Goal: Information Seeking & Learning: Stay updated

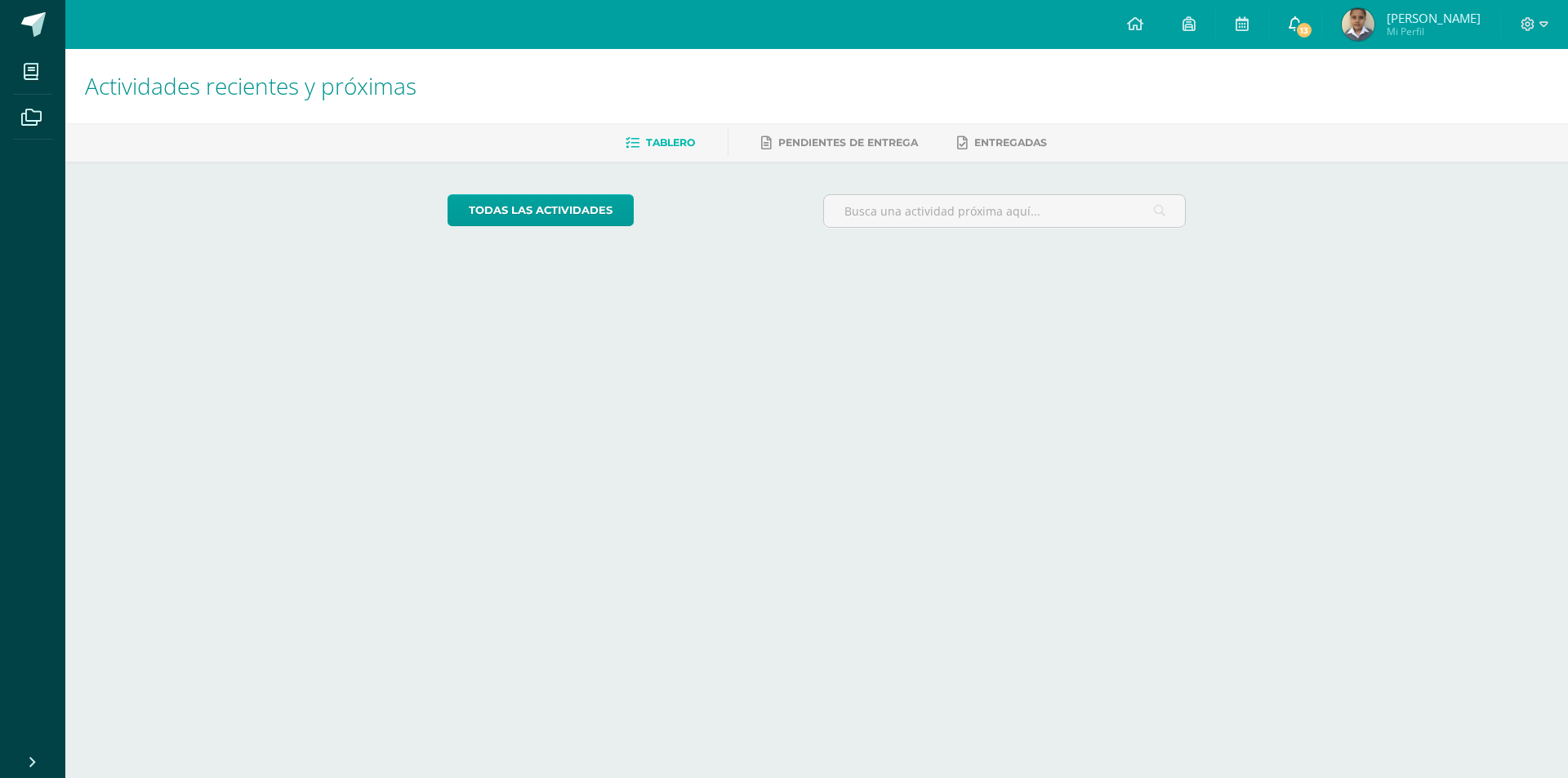
click at [1321, 13] on link "13" at bounding box center [1295, 24] width 53 height 49
click at [1327, 39] on body "Mis cursos Archivos Cerrar panel Ciencias Naturales y Tecnología Quinto Primari…" at bounding box center [784, 136] width 1568 height 273
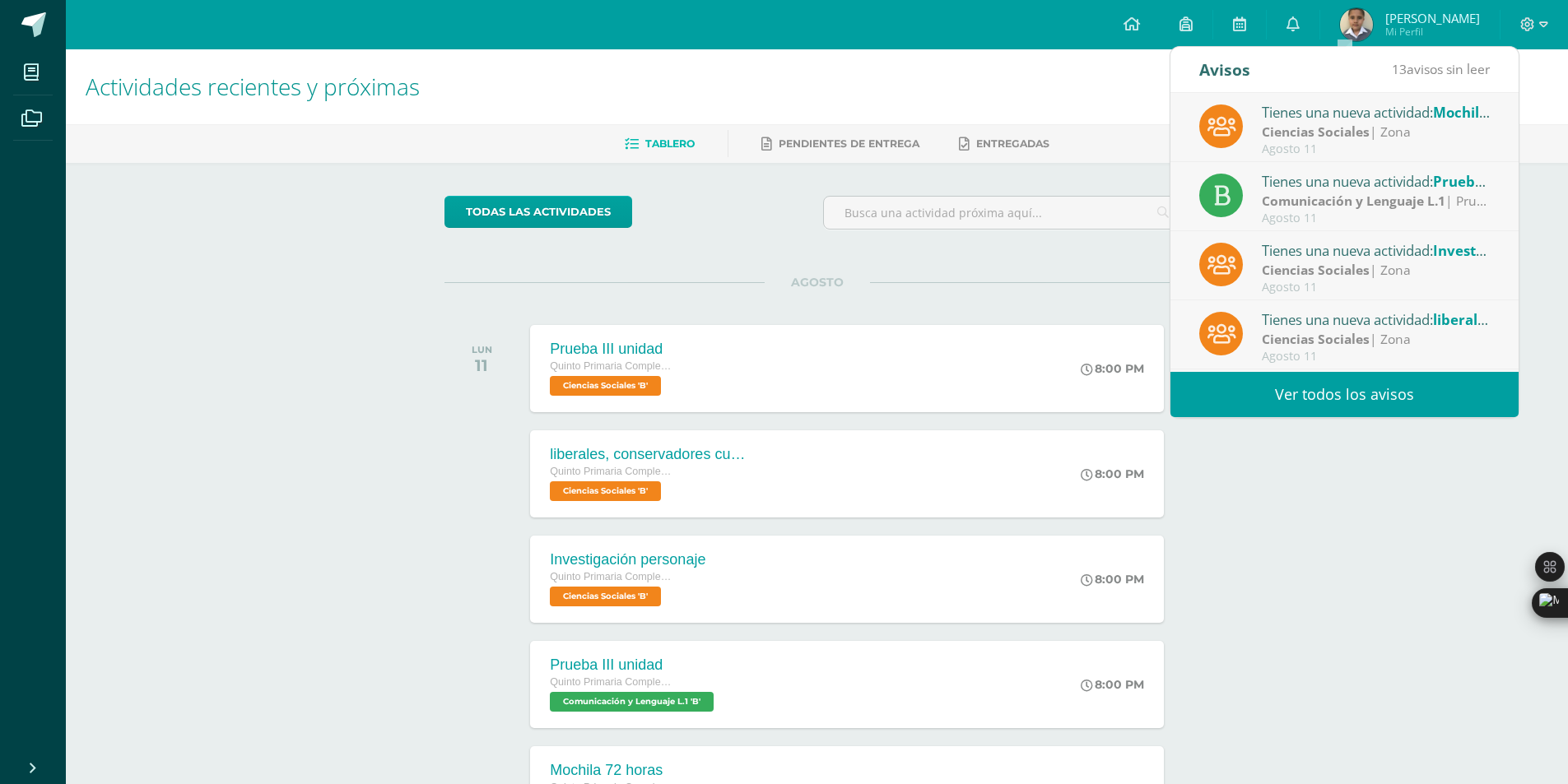
click at [1333, 398] on link "Ver todos los avisos" at bounding box center [1344, 395] width 348 height 45
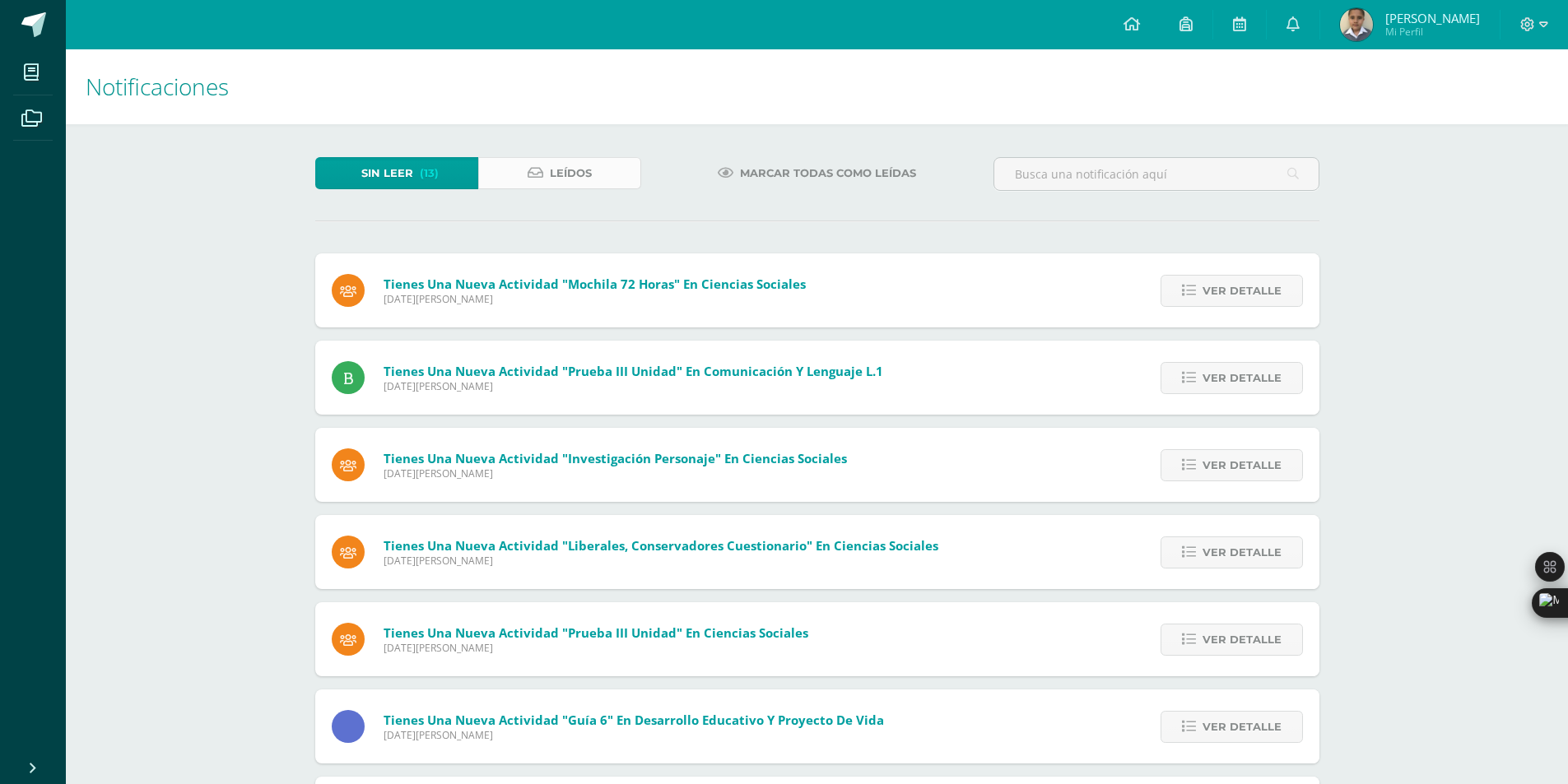
click at [595, 172] on link "Leídos" at bounding box center [560, 173] width 163 height 32
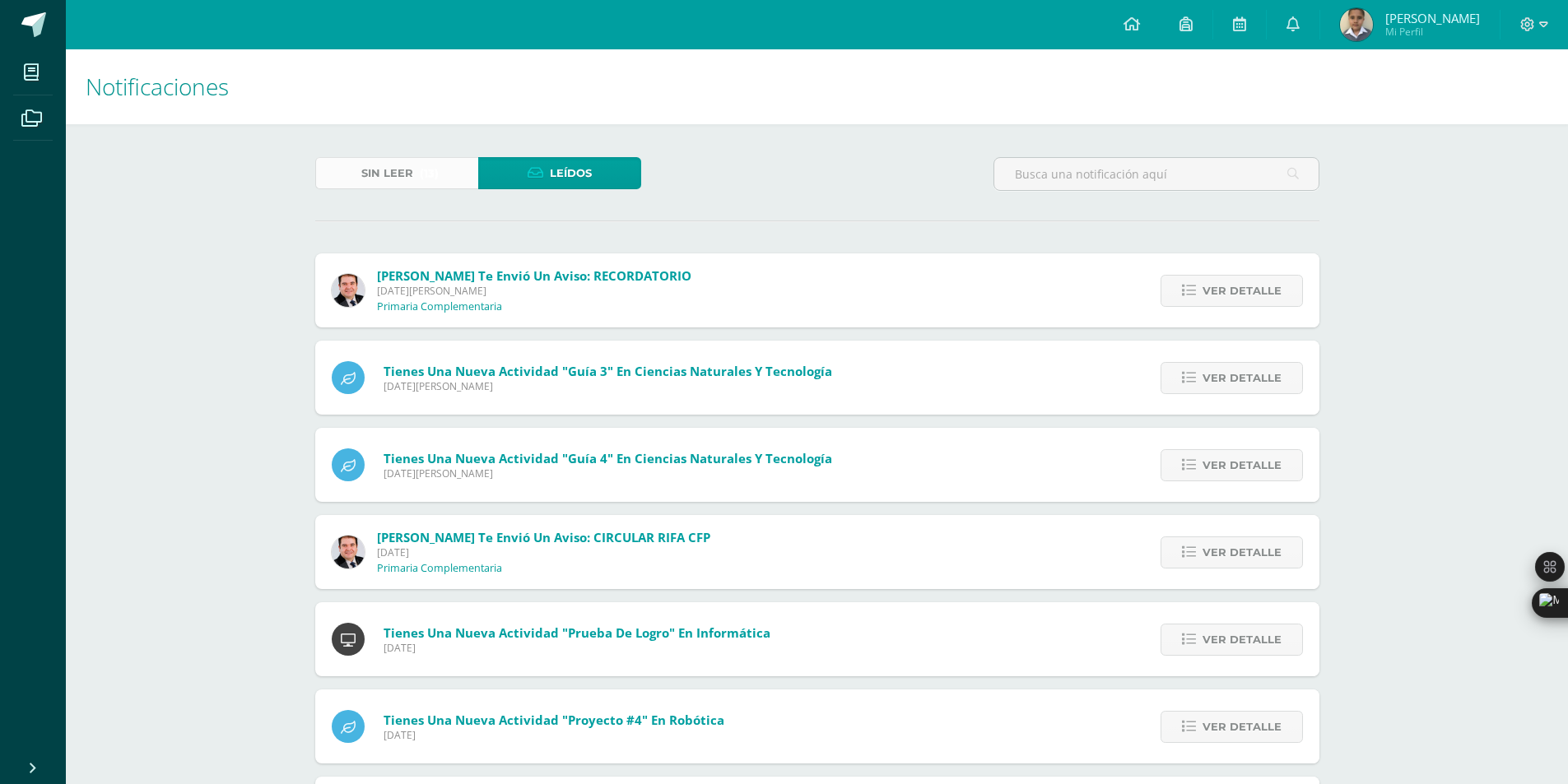
click at [385, 169] on span "Sin leer" at bounding box center [387, 173] width 52 height 30
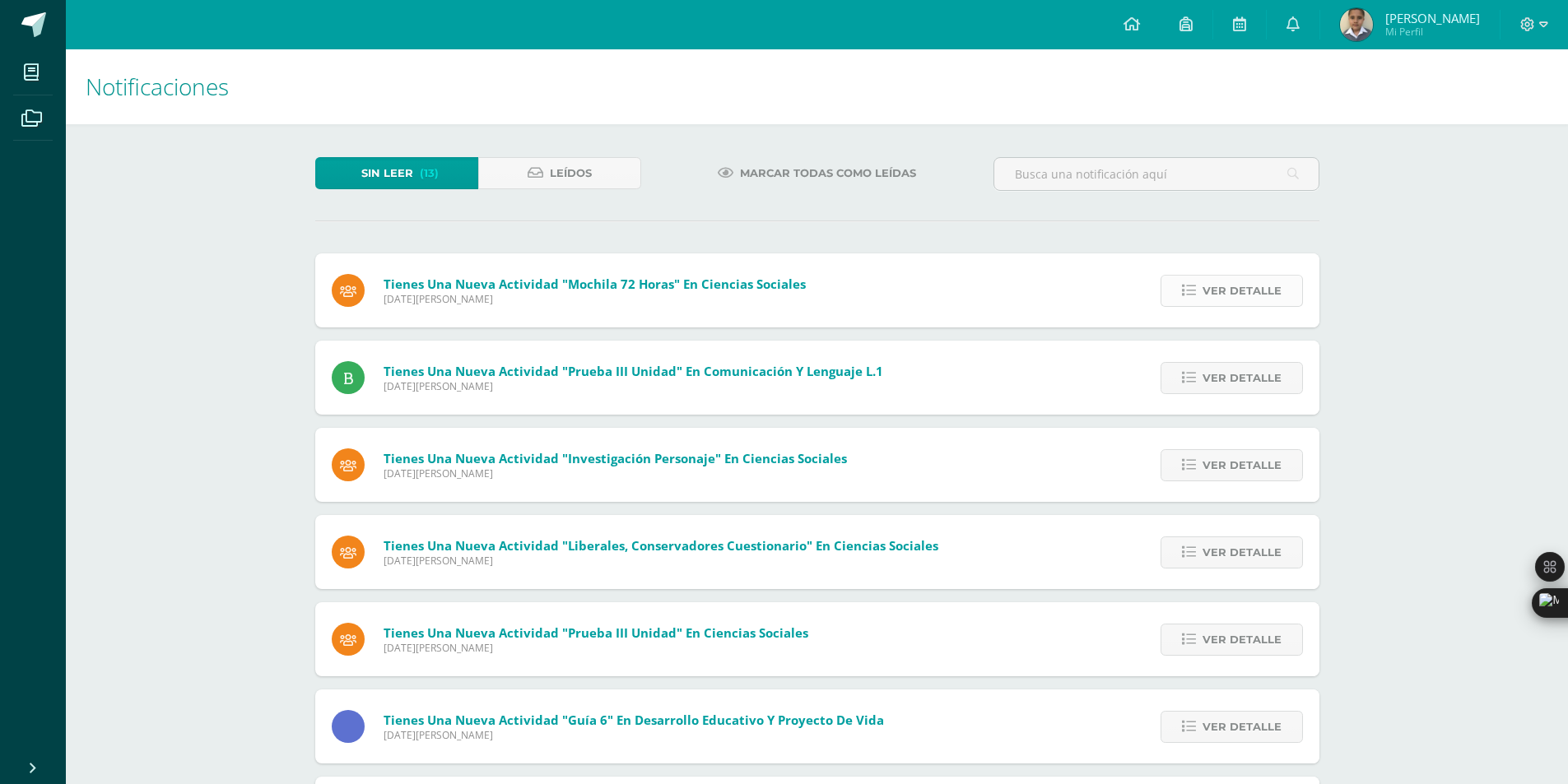
click at [1263, 301] on span "Ver detalle" at bounding box center [1242, 291] width 79 height 30
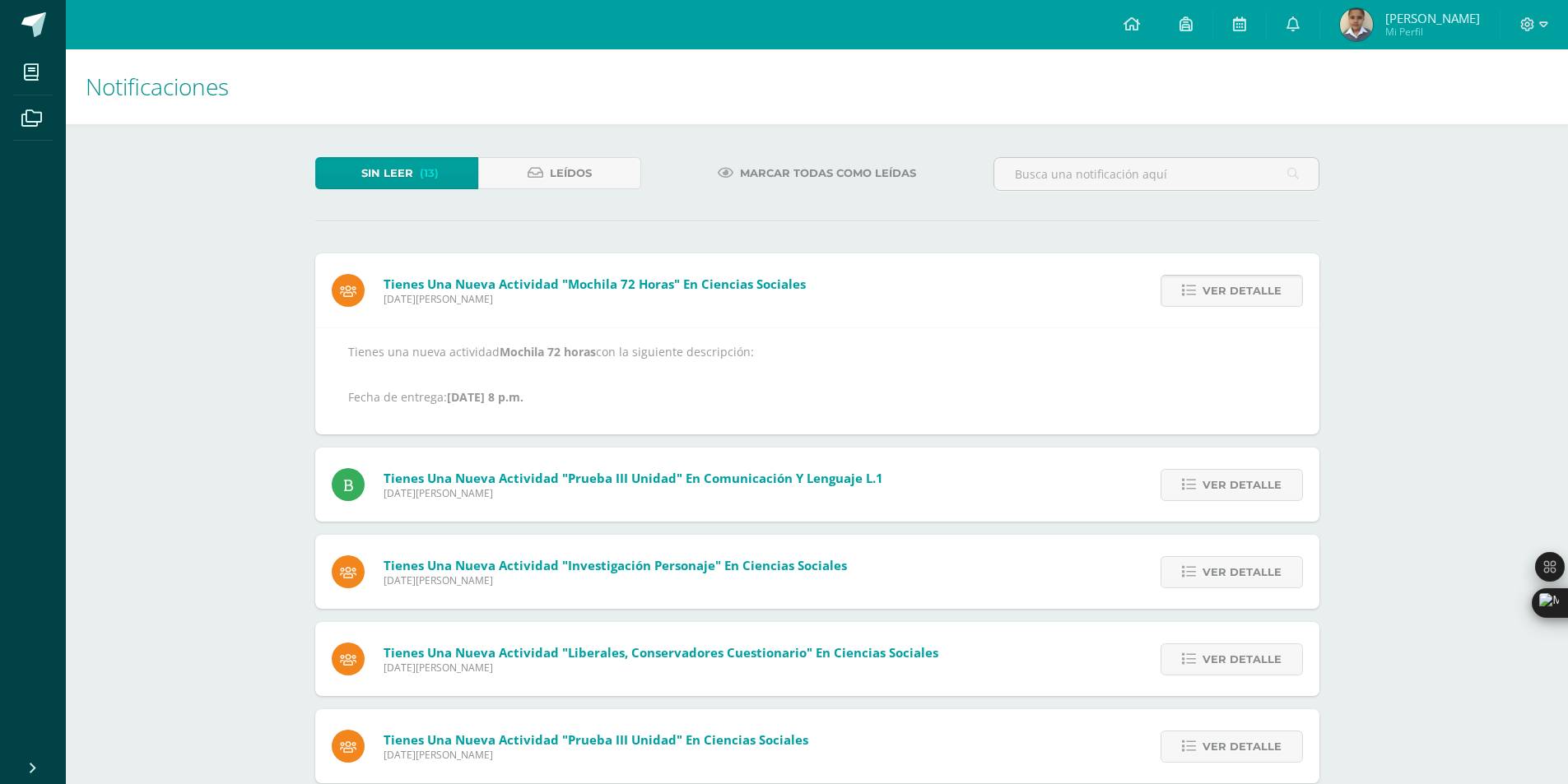
click at [1263, 301] on span "Ver detalle" at bounding box center [1242, 291] width 79 height 30
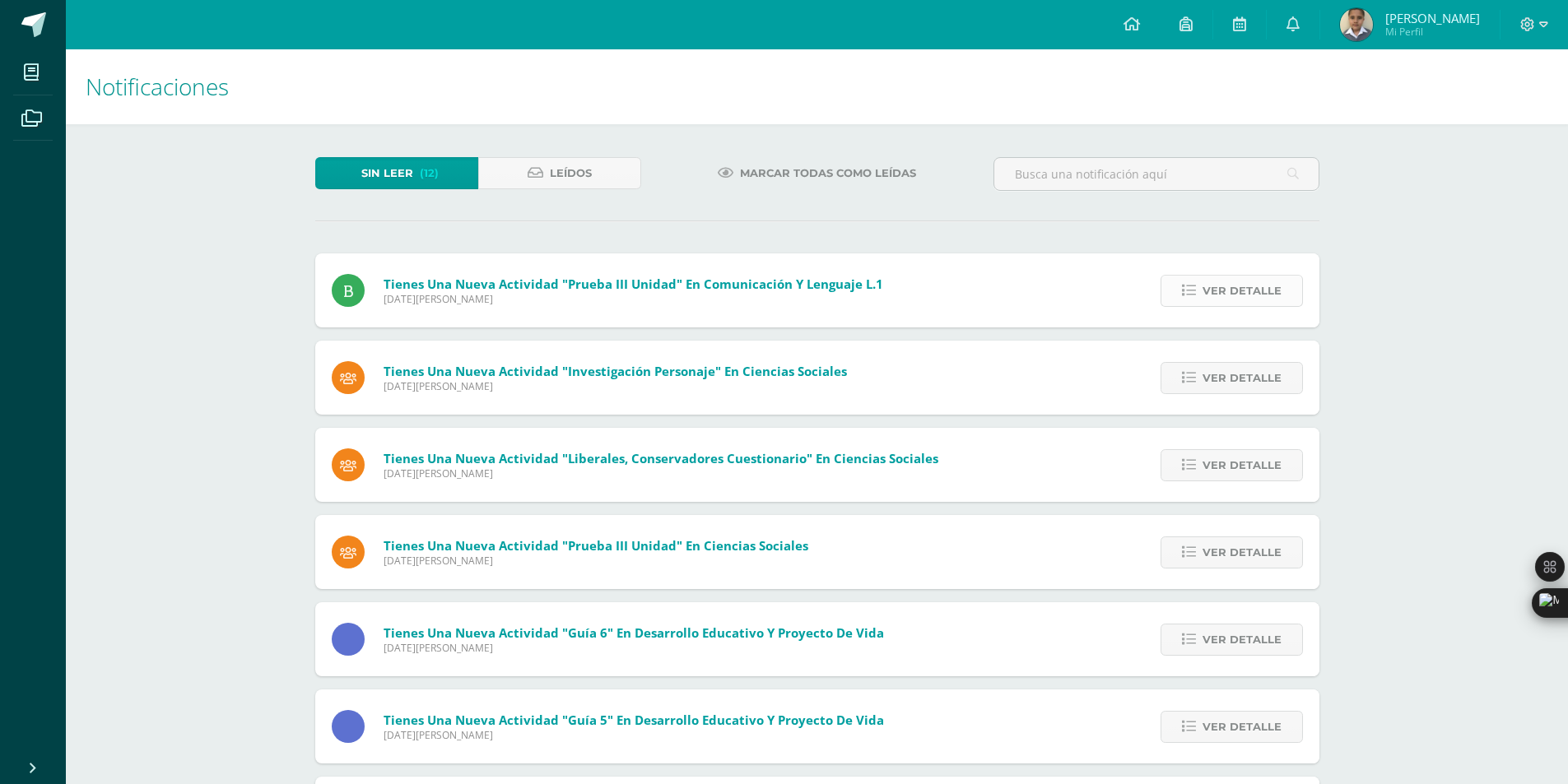
click at [1257, 290] on span "Ver detalle" at bounding box center [1242, 291] width 79 height 30
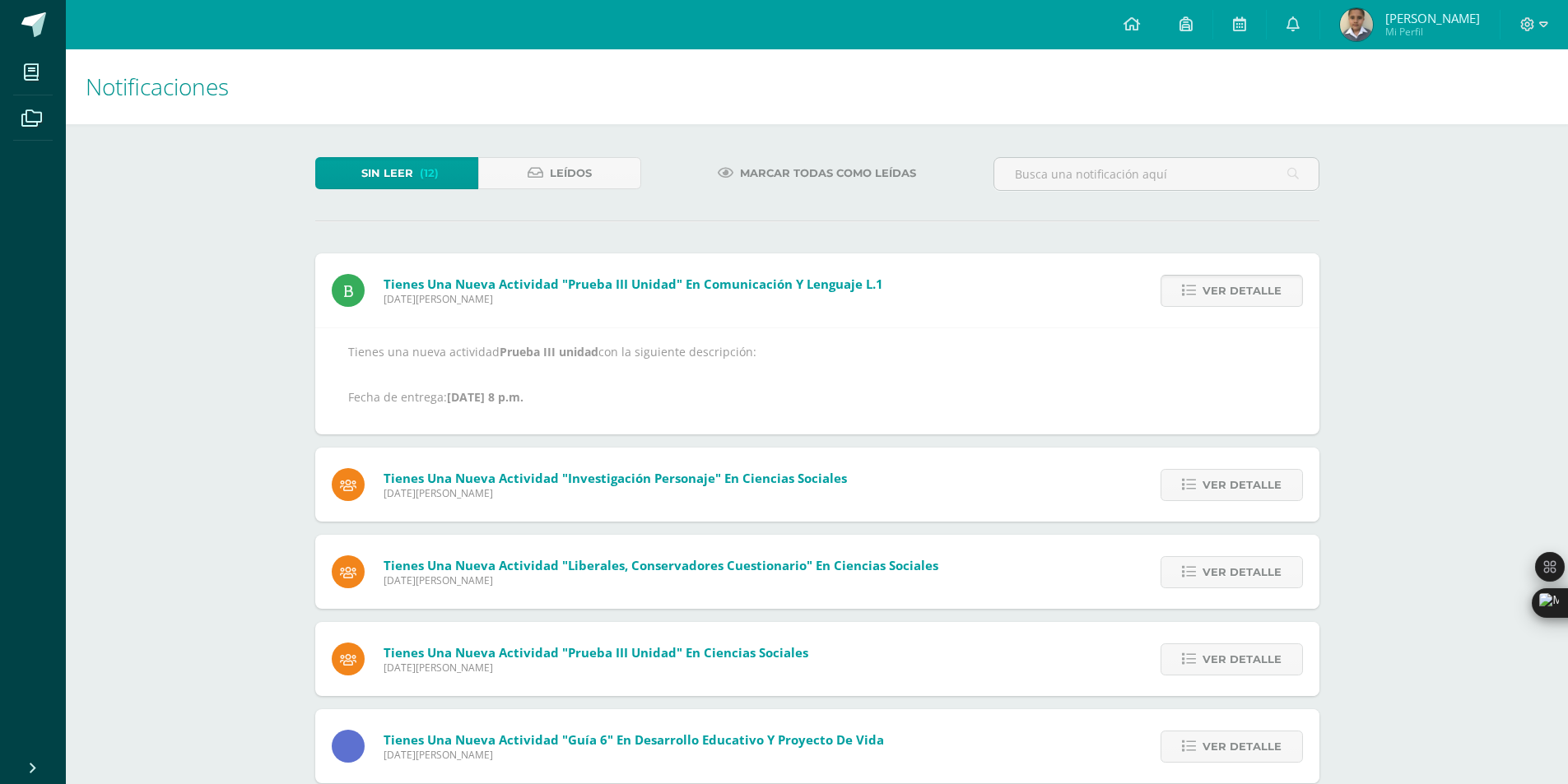
click at [1257, 290] on span "Ver detalle" at bounding box center [1242, 291] width 79 height 30
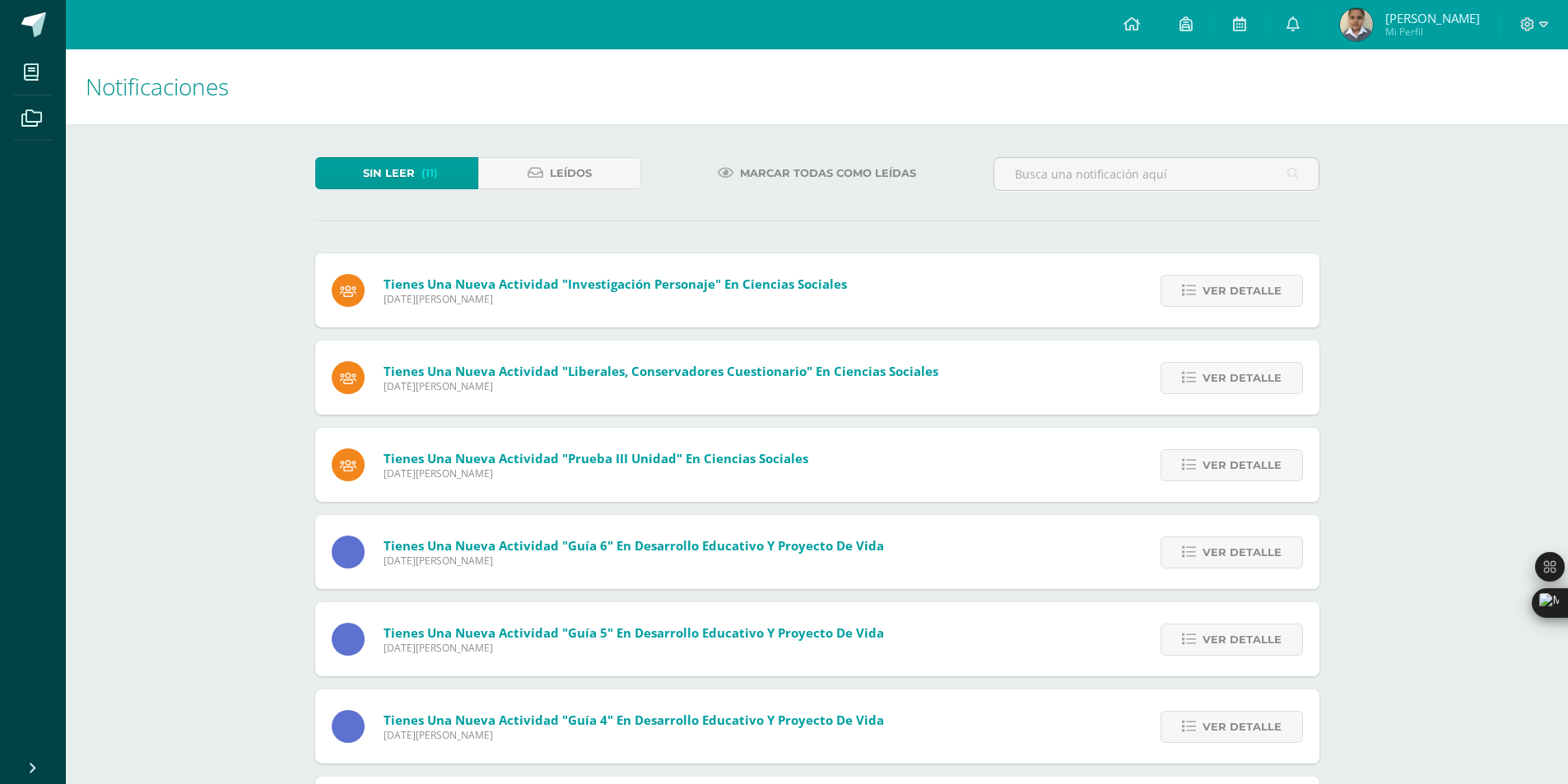
click at [1257, 290] on span "Ver detalle" at bounding box center [1242, 291] width 79 height 30
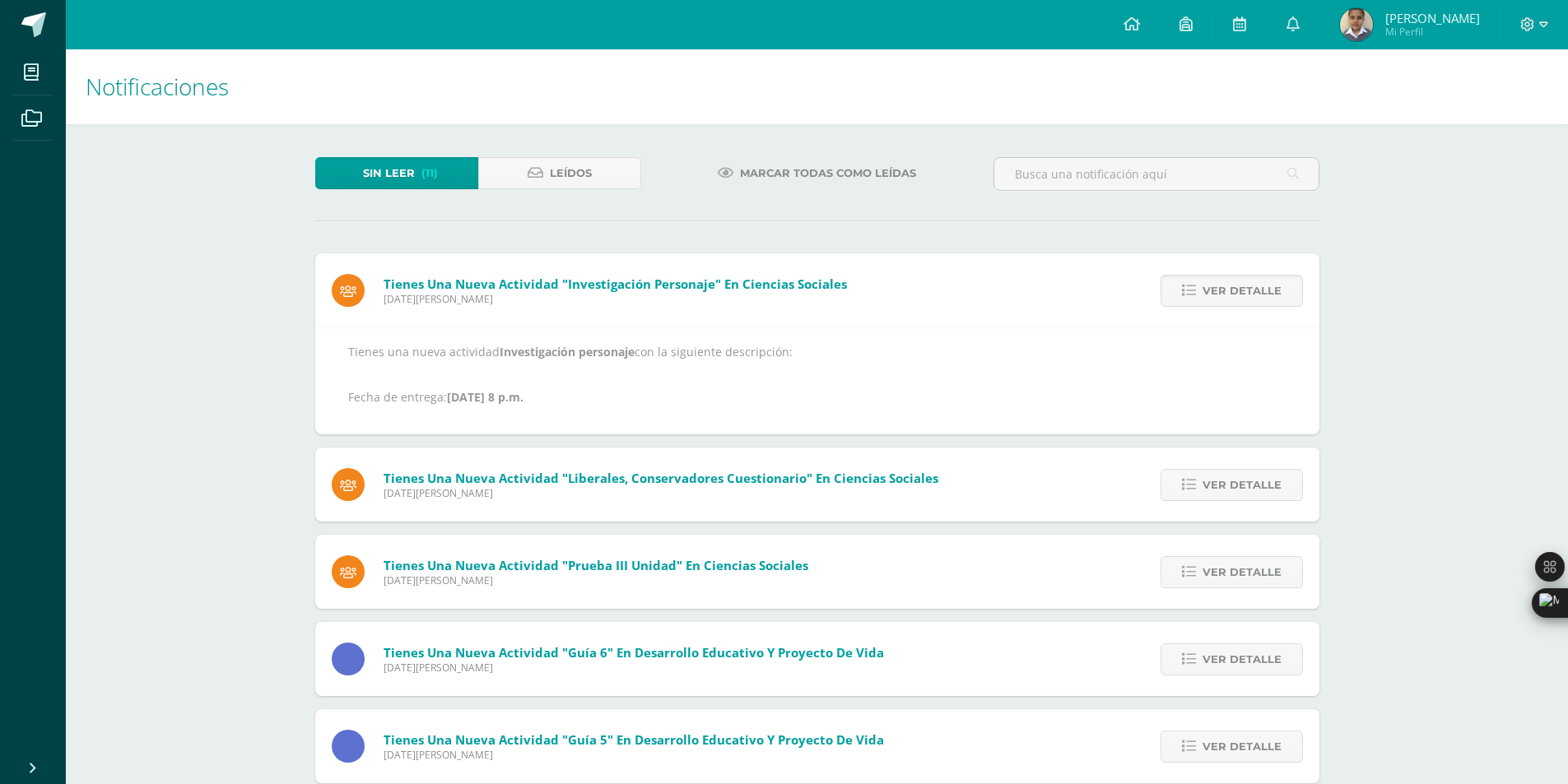
click at [1257, 290] on span "Ver detalle" at bounding box center [1242, 291] width 79 height 30
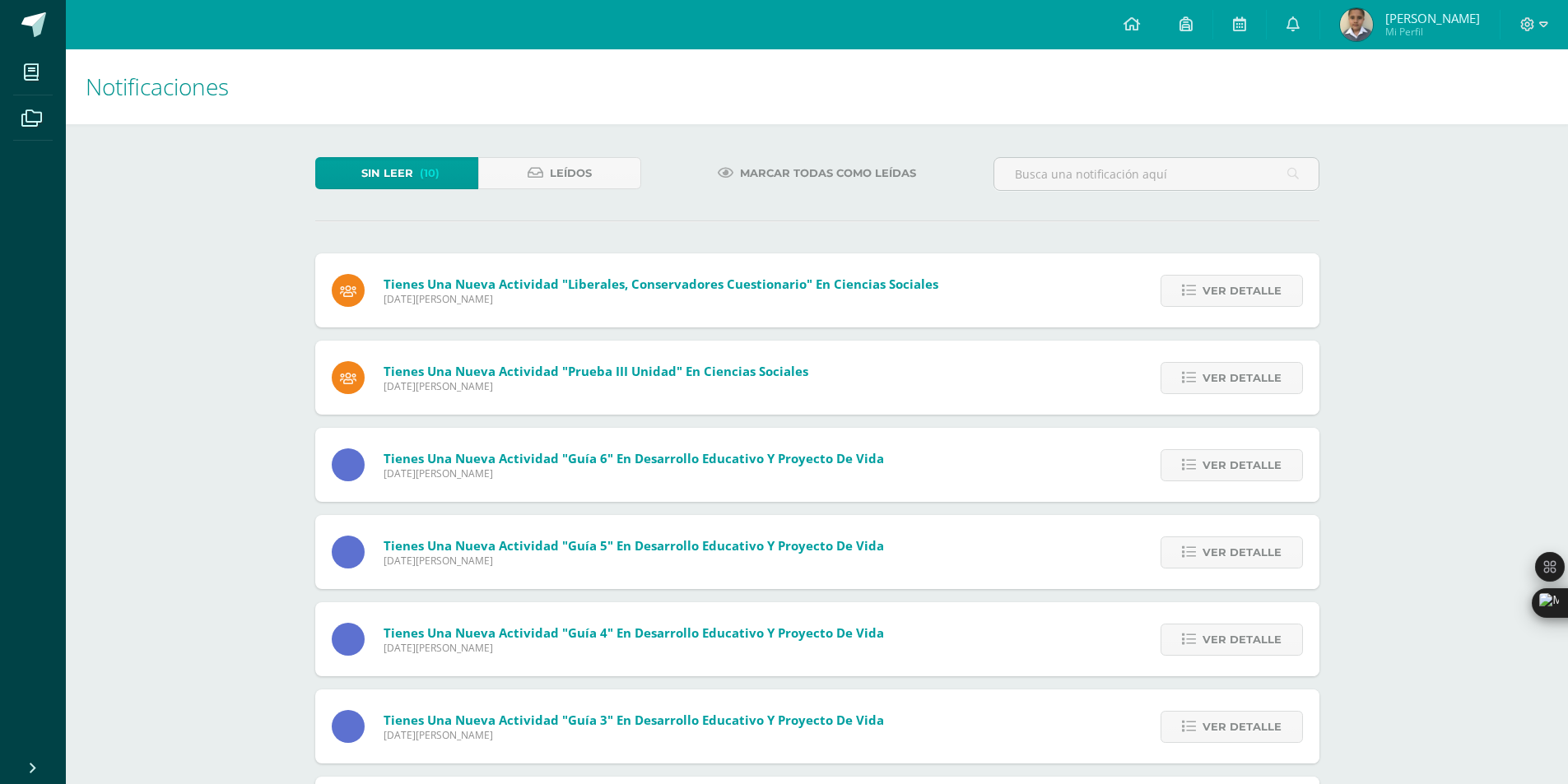
click at [1257, 290] on span "Ver detalle" at bounding box center [1242, 291] width 79 height 30
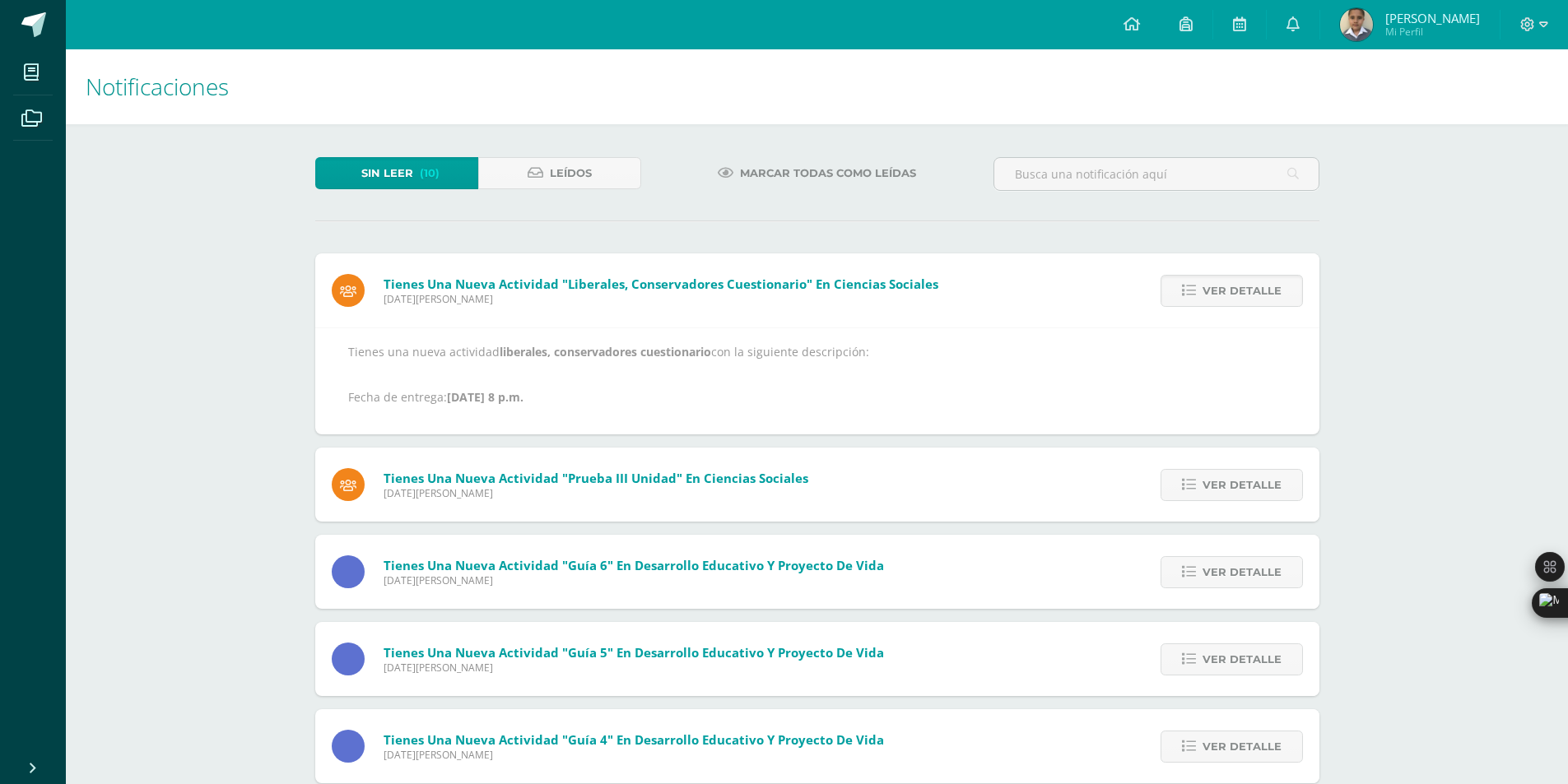
click at [1257, 290] on span "Ver detalle" at bounding box center [1242, 291] width 79 height 30
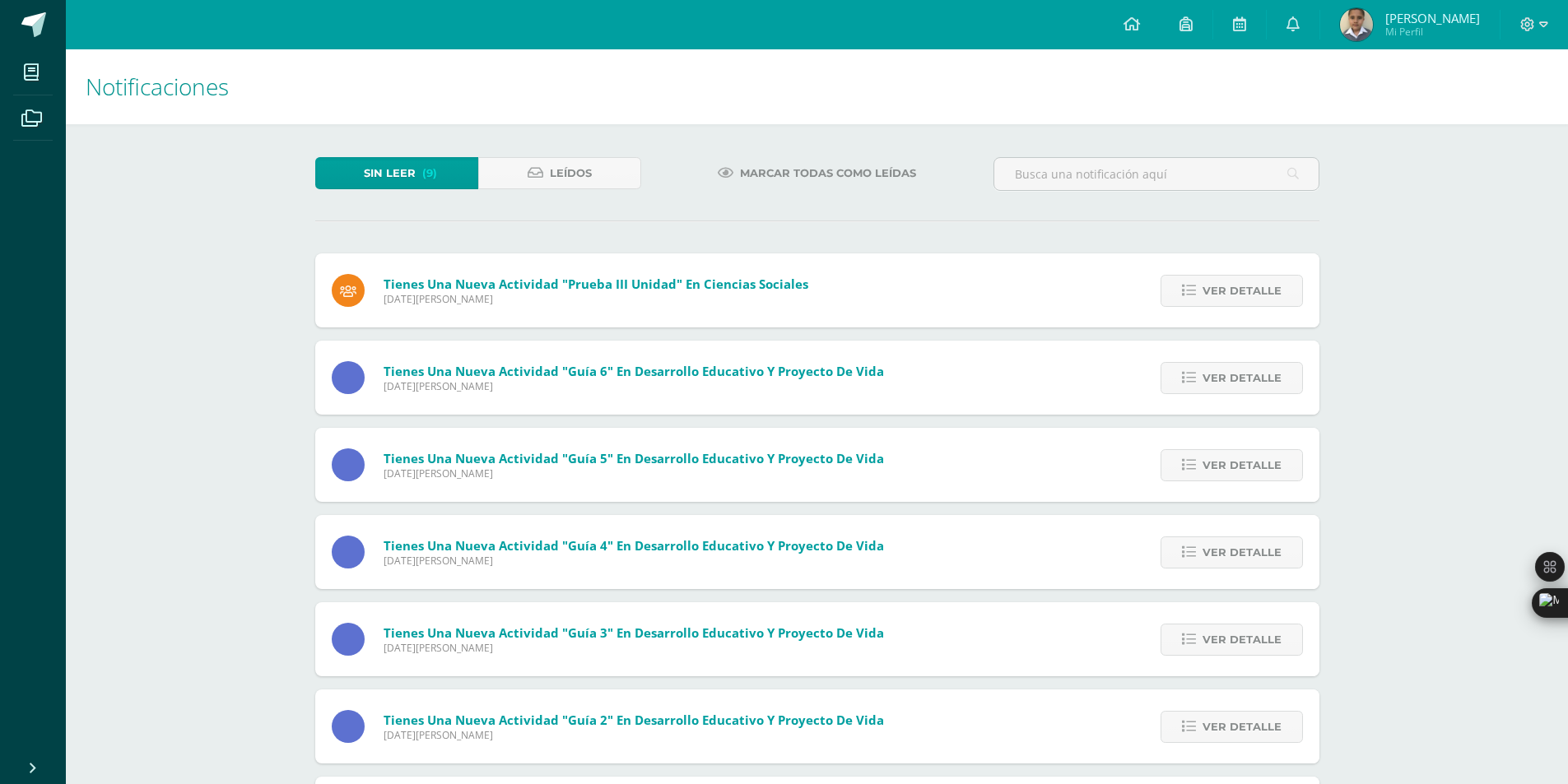
click at [1257, 290] on span "Ver detalle" at bounding box center [1242, 291] width 79 height 30
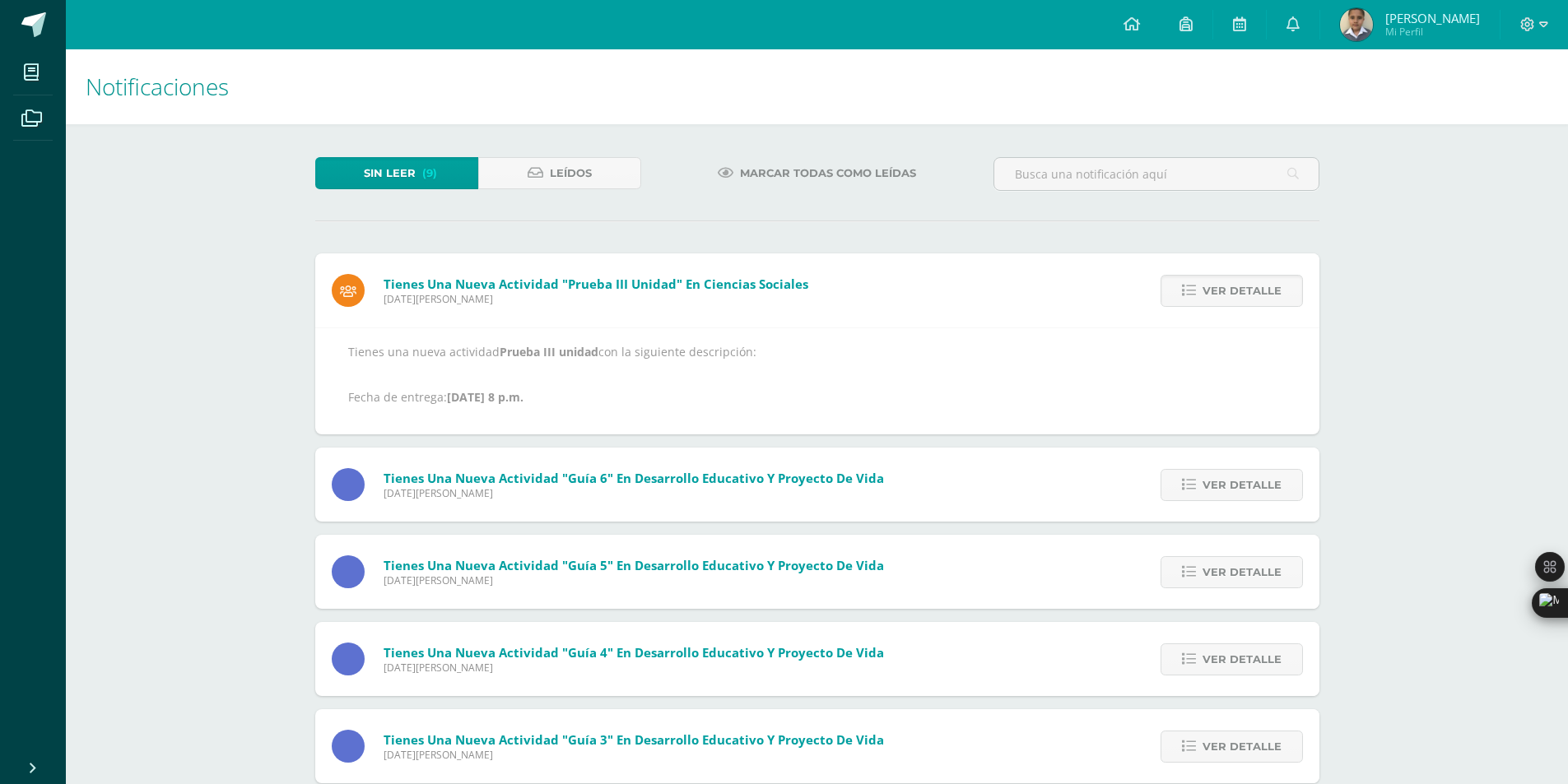
click at [1257, 290] on span "Ver detalle" at bounding box center [1242, 291] width 79 height 30
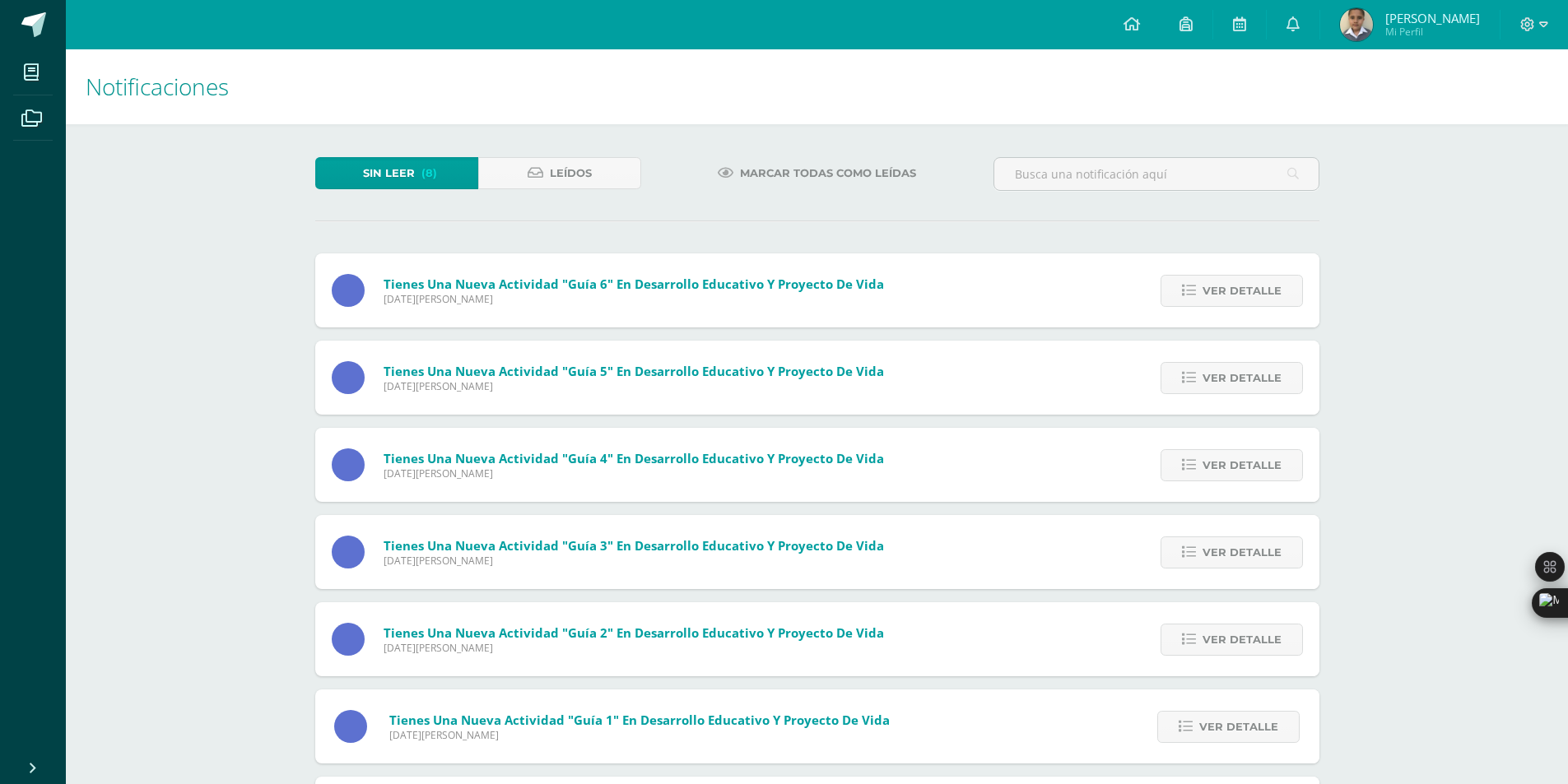
click at [1257, 290] on span "Ver detalle" at bounding box center [1242, 291] width 79 height 30
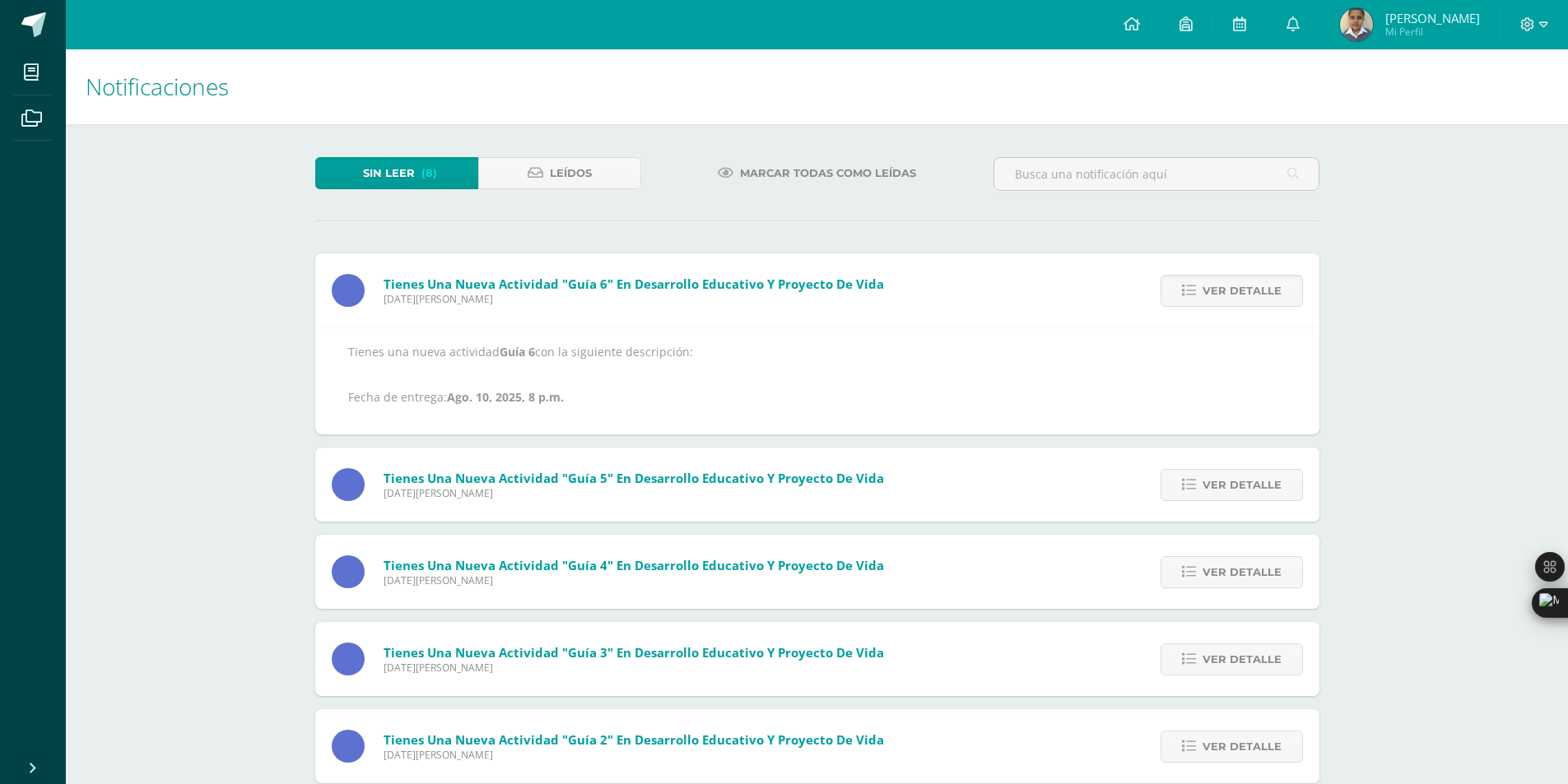
click at [1257, 290] on span "Ver detalle" at bounding box center [1242, 291] width 79 height 30
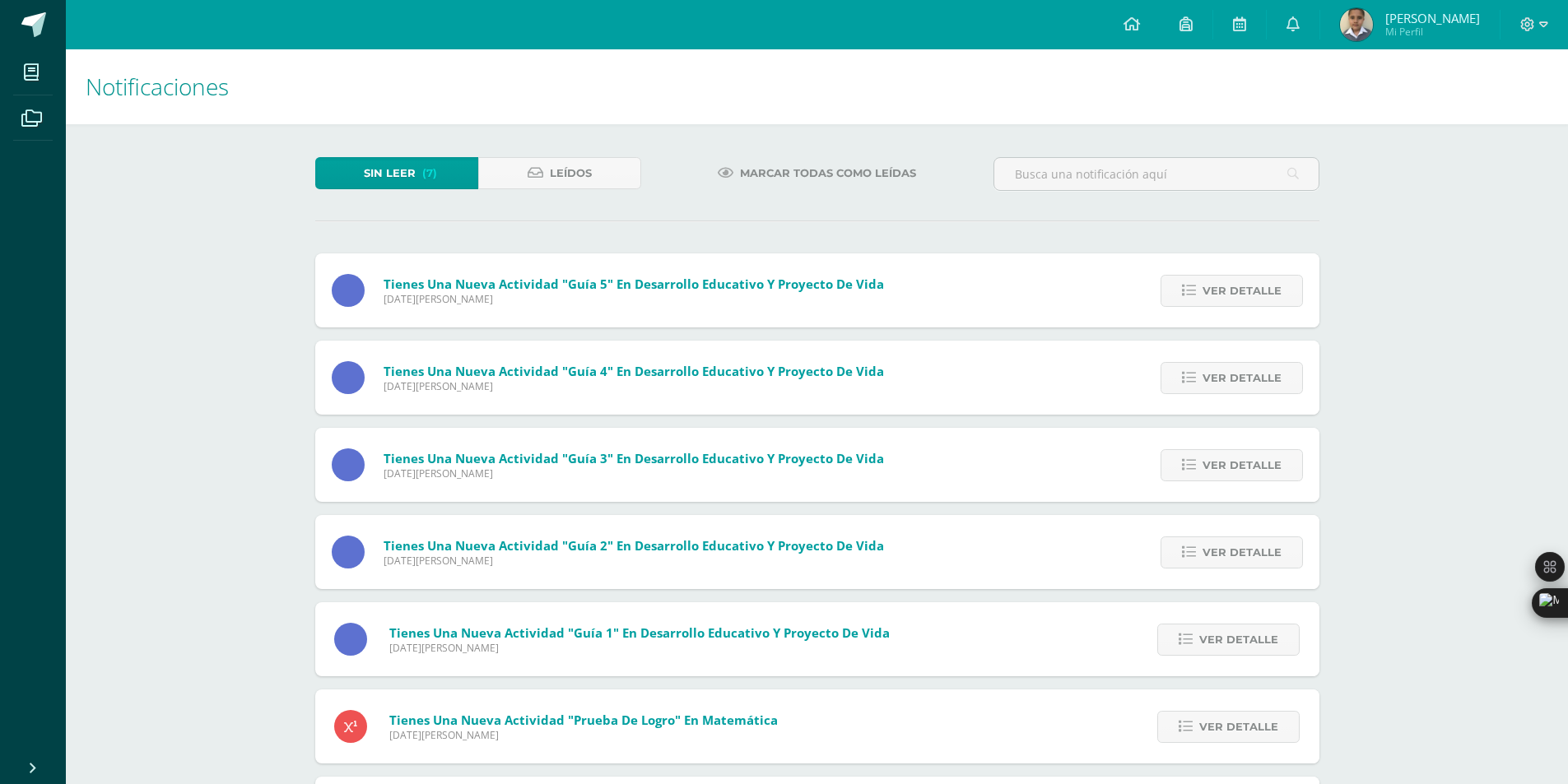
click at [1257, 290] on span "Ver detalle" at bounding box center [1242, 291] width 79 height 30
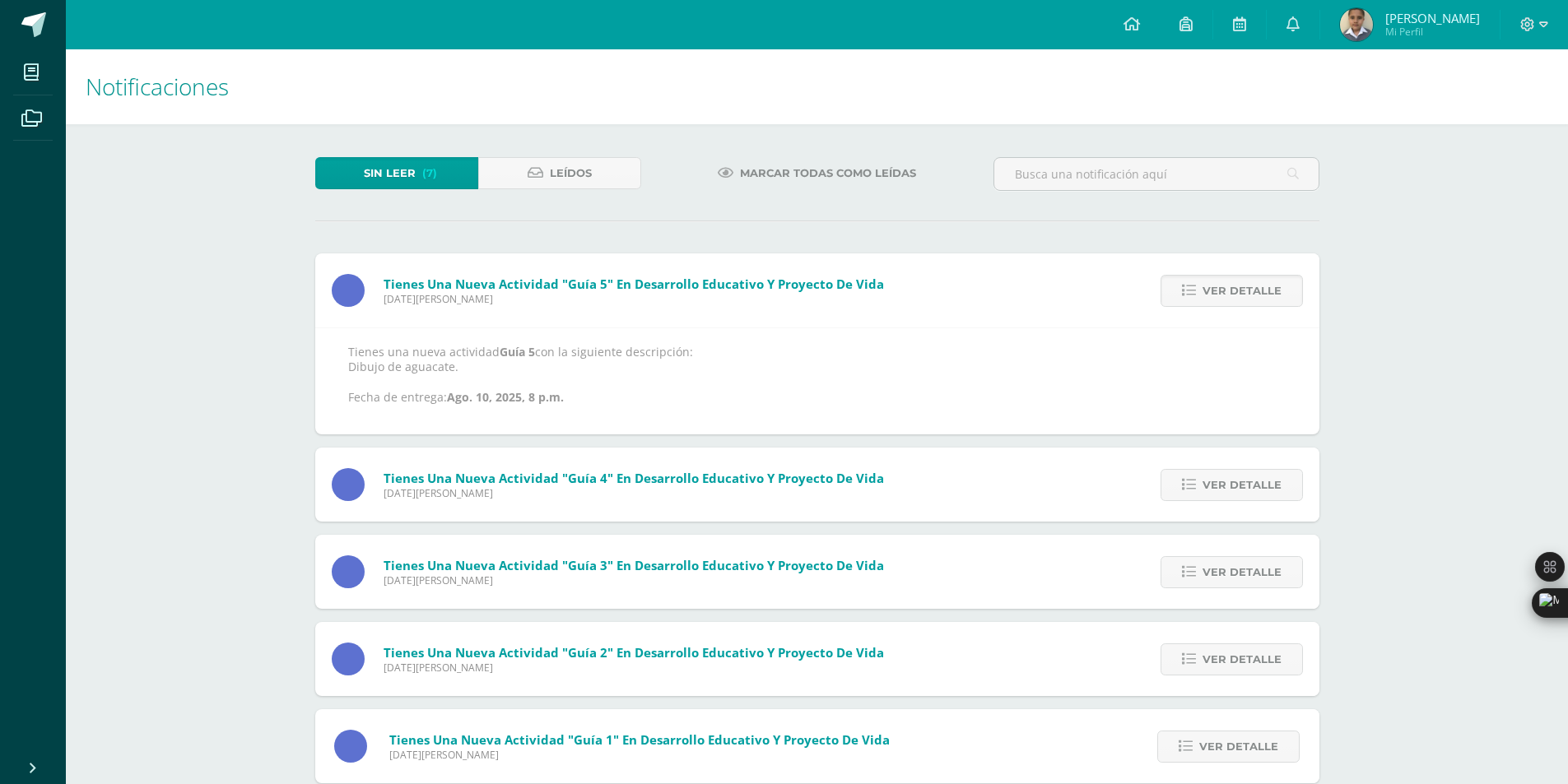
click at [1257, 290] on span "Ver detalle" at bounding box center [1242, 291] width 79 height 30
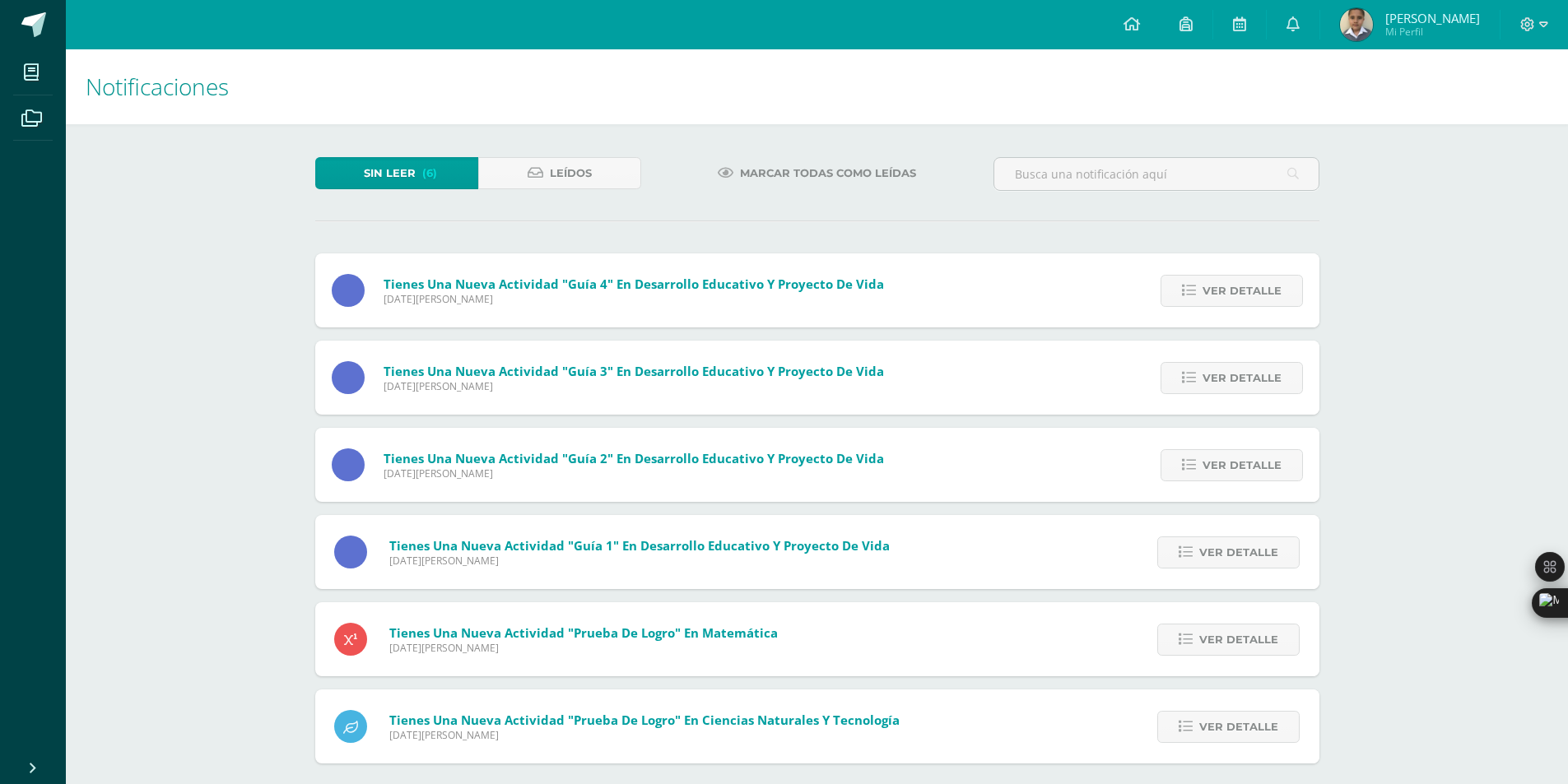
click at [1257, 290] on span "Ver detalle" at bounding box center [1242, 291] width 79 height 30
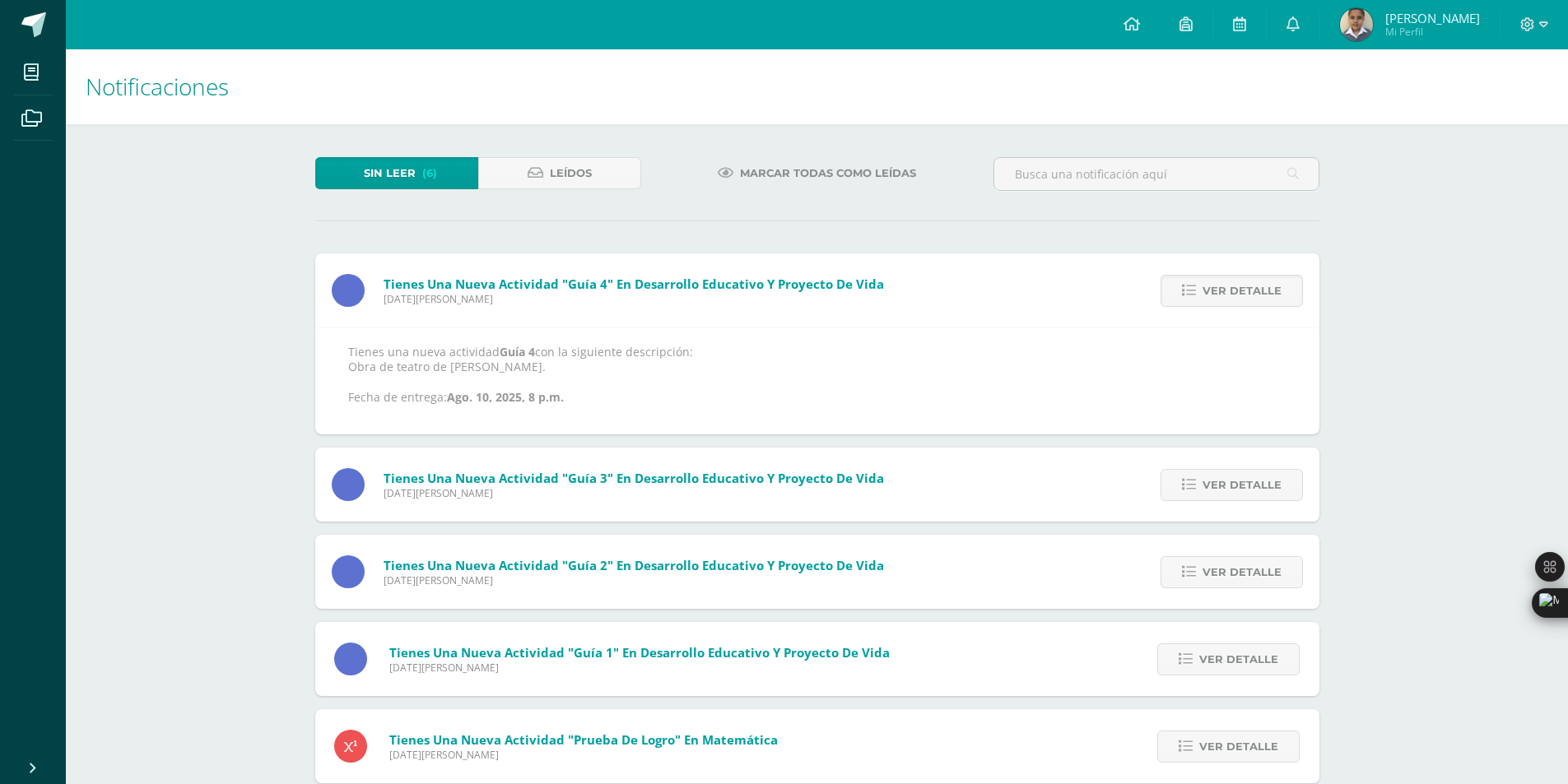
click at [1257, 290] on span "Ver detalle" at bounding box center [1242, 291] width 79 height 30
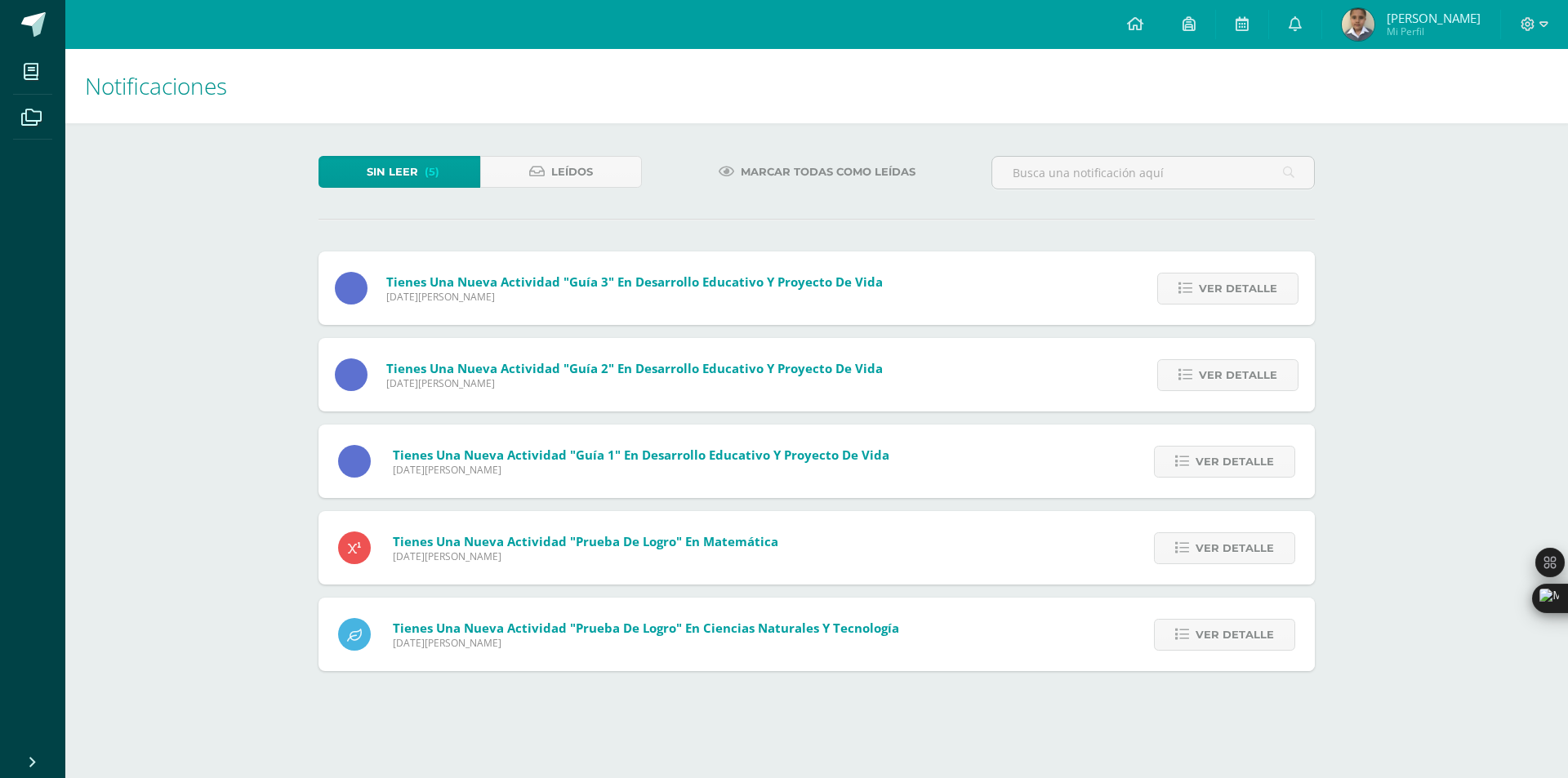
click at [1247, 287] on span "Ver detalle" at bounding box center [1238, 288] width 79 height 30
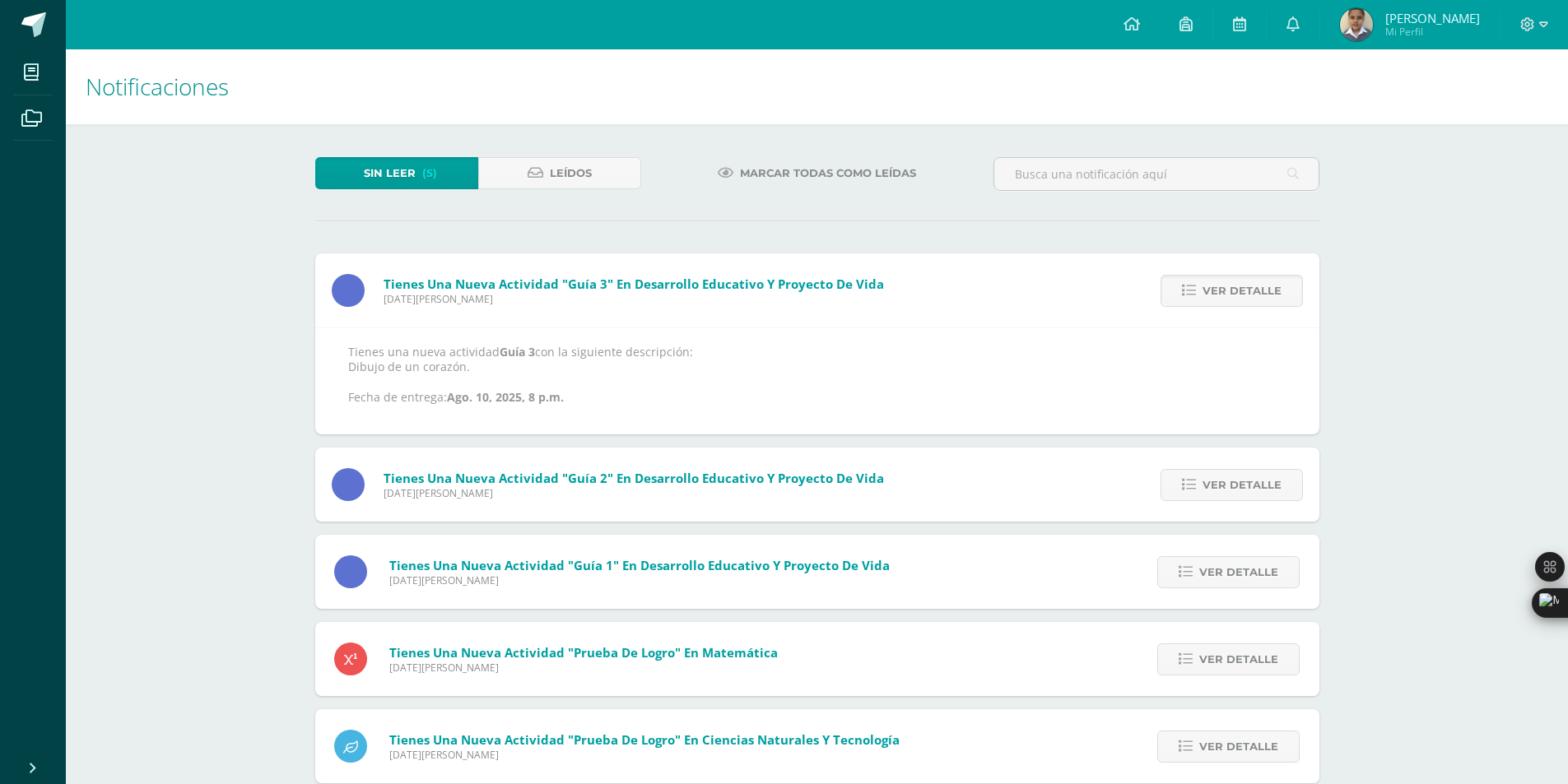
click at [1257, 290] on span "Ver detalle" at bounding box center [1242, 291] width 79 height 30
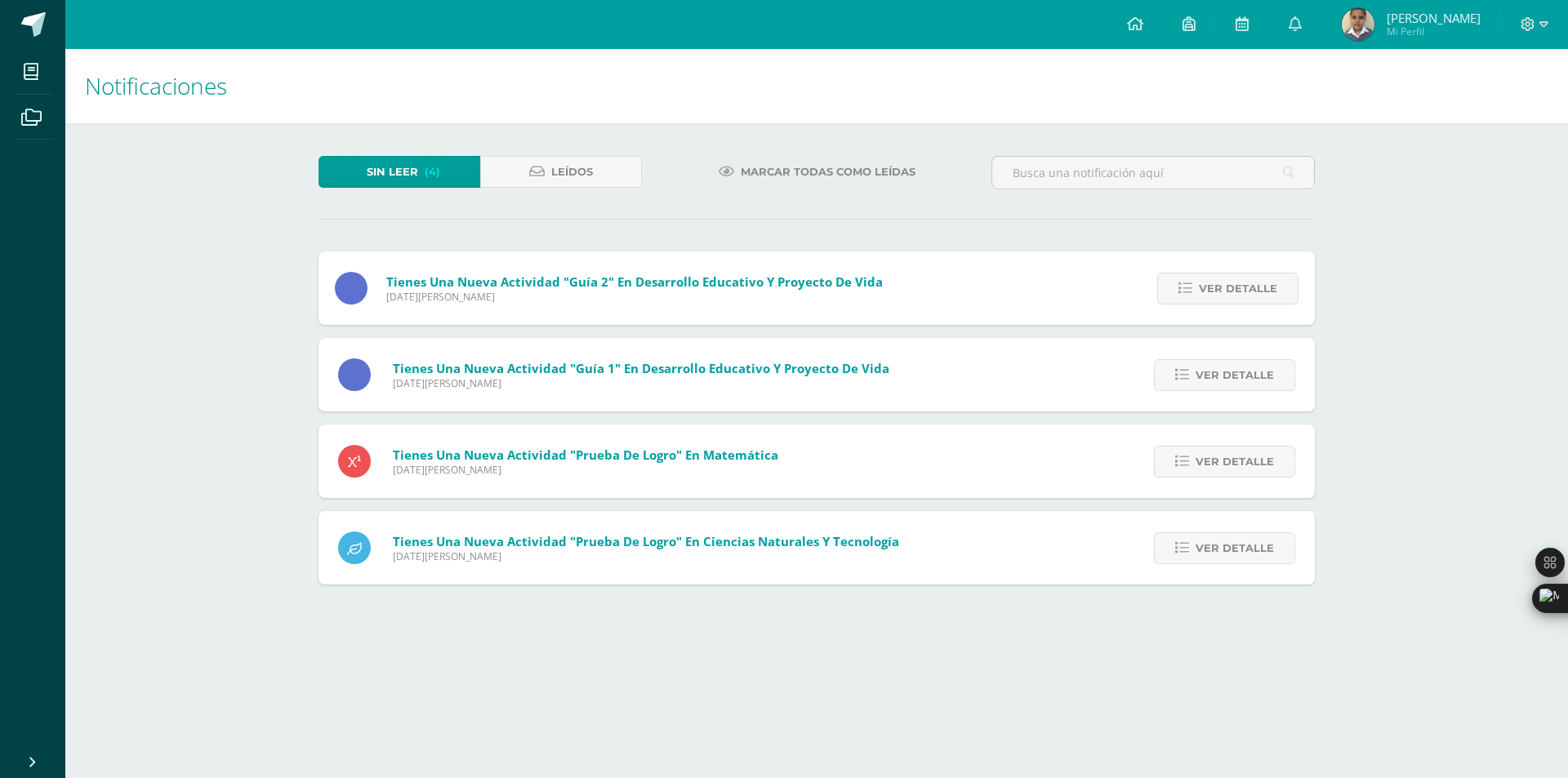
click at [1247, 287] on span "Ver detalle" at bounding box center [1238, 288] width 79 height 30
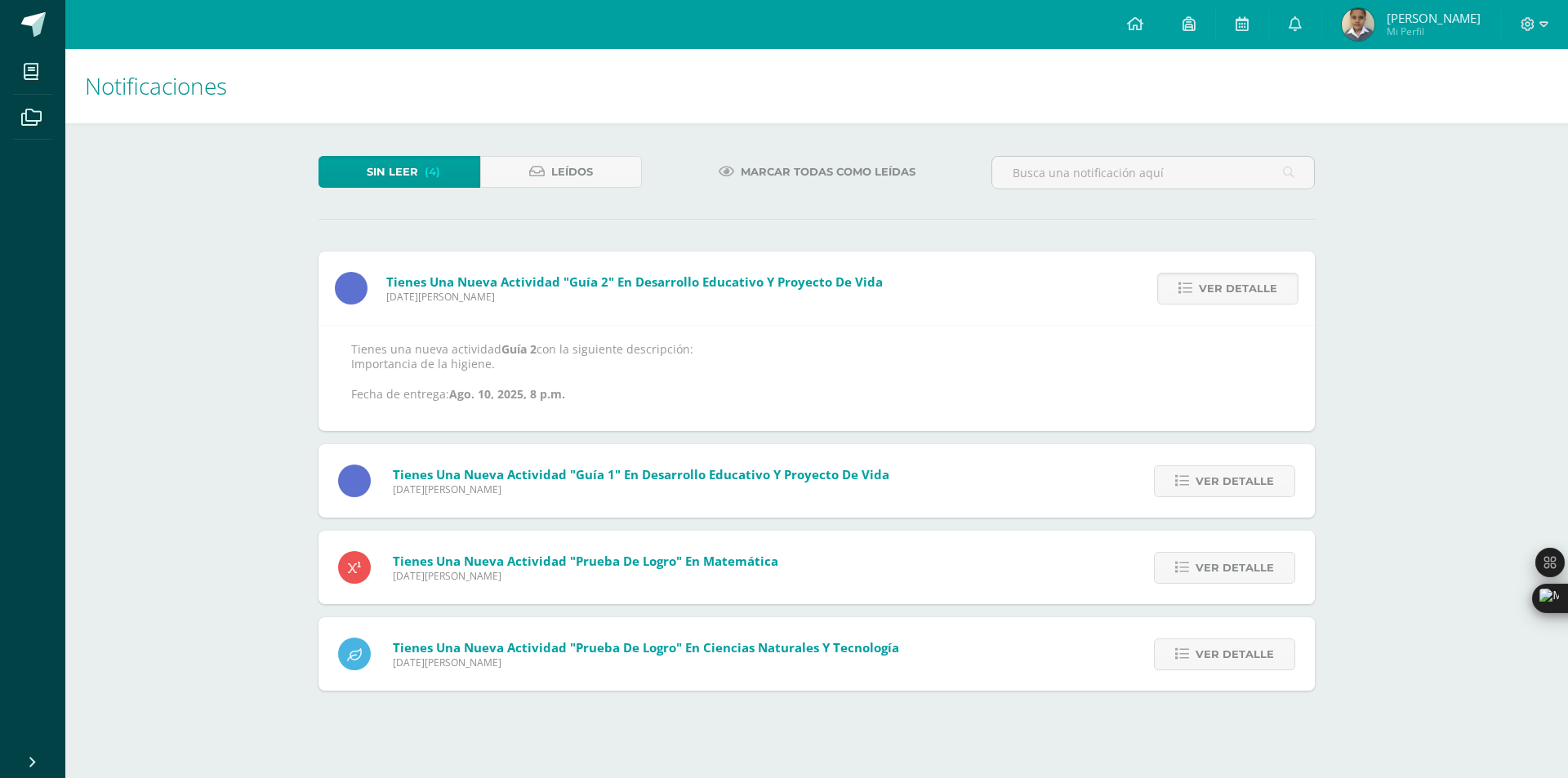
click at [1247, 287] on span "Ver detalle" at bounding box center [1238, 288] width 79 height 30
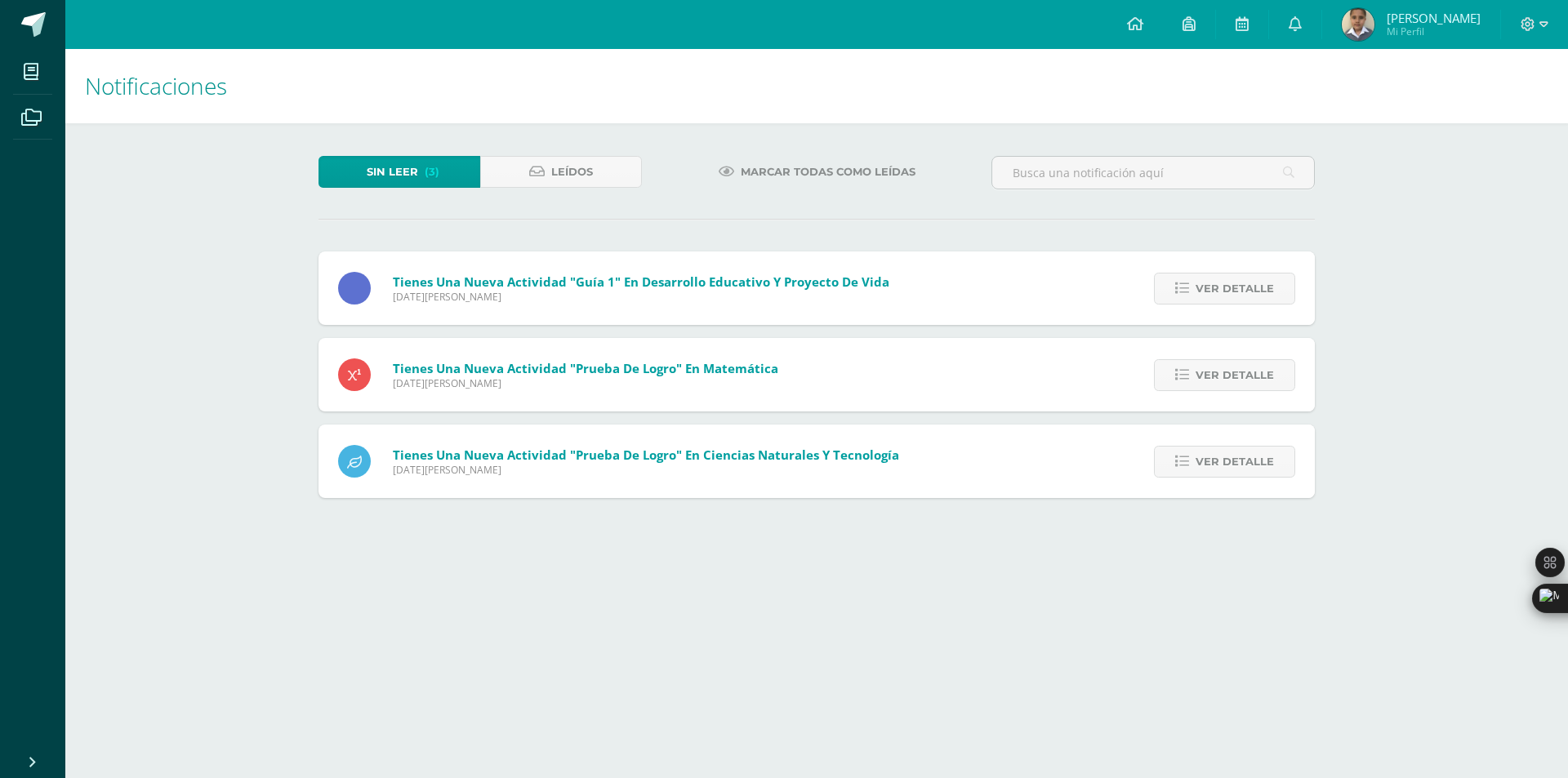
click at [1247, 287] on span "Ver detalle" at bounding box center [1235, 288] width 79 height 30
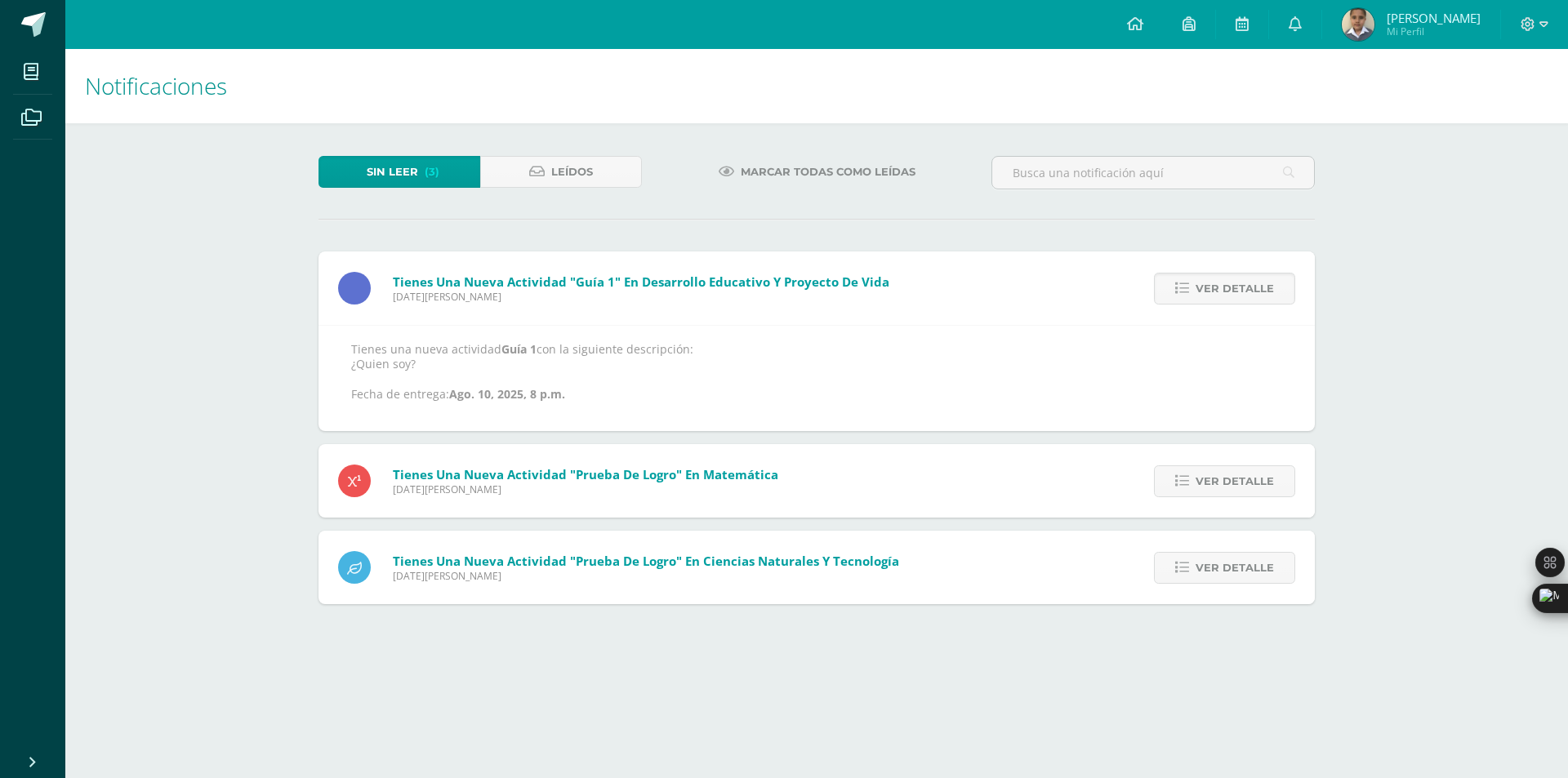
click at [1247, 287] on span "Ver detalle" at bounding box center [1235, 288] width 79 height 30
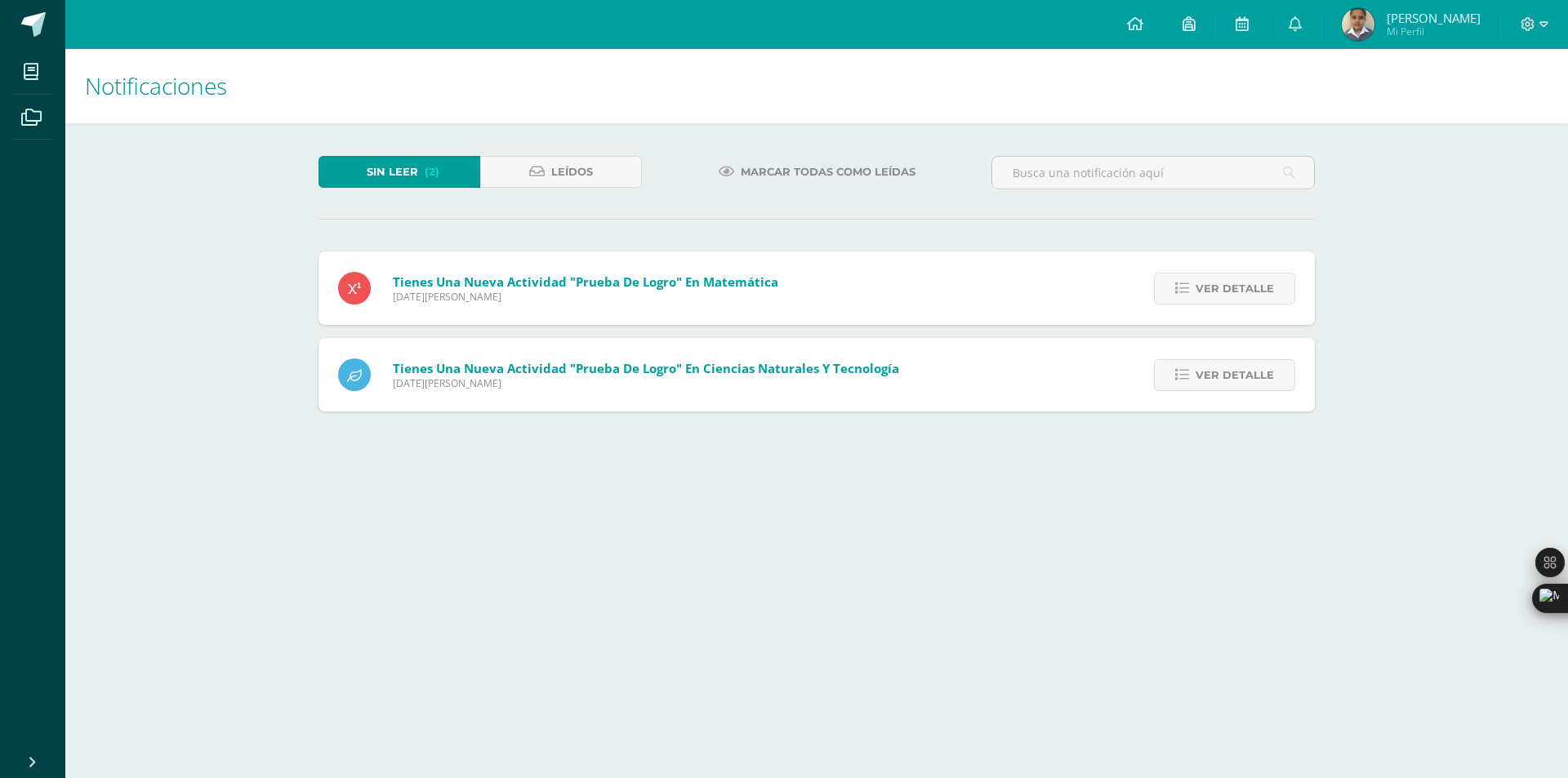
click at [1247, 287] on span "Ver detalle" at bounding box center [1235, 288] width 79 height 30
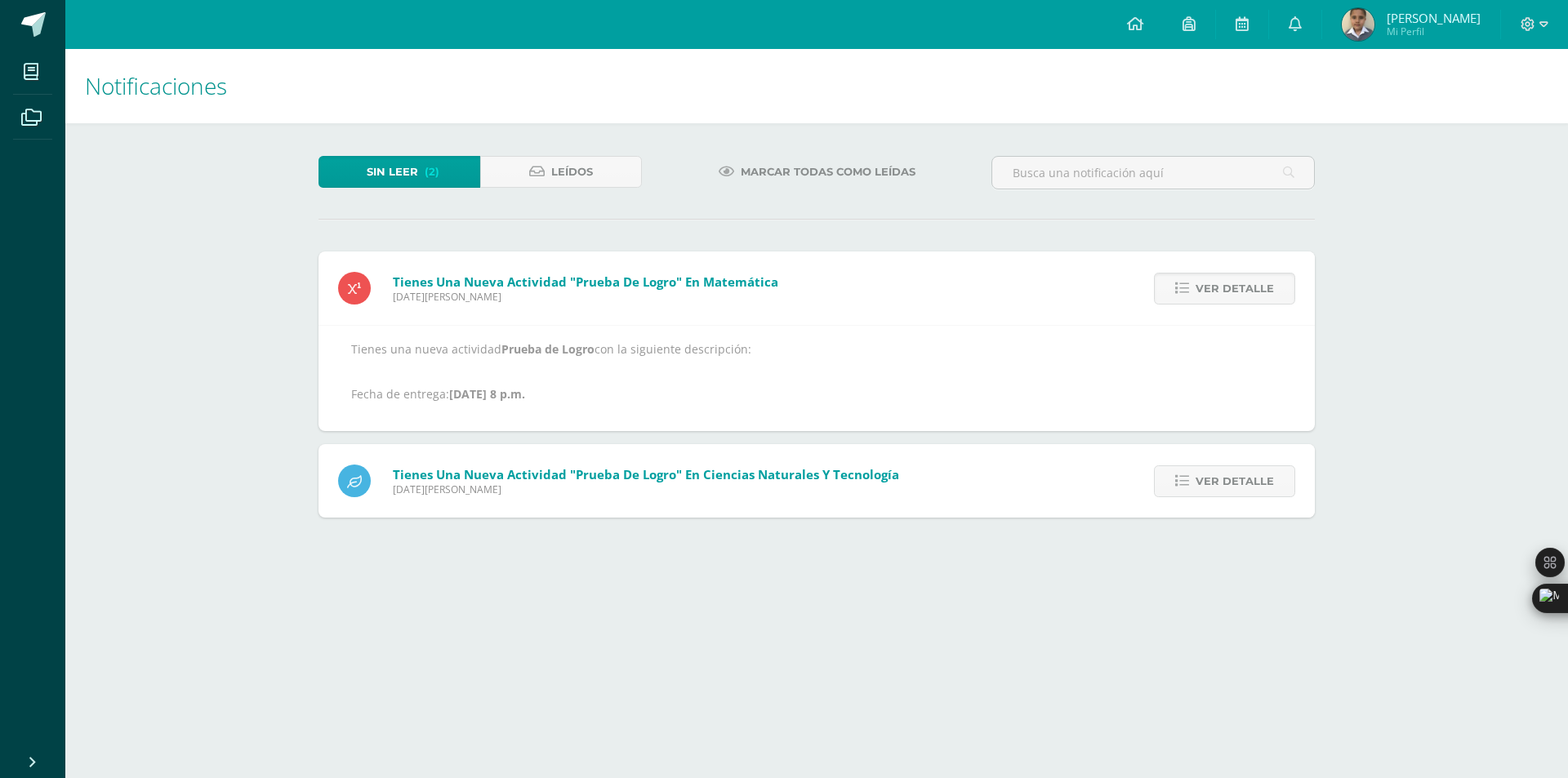
click at [1247, 287] on span "Ver detalle" at bounding box center [1235, 288] width 79 height 30
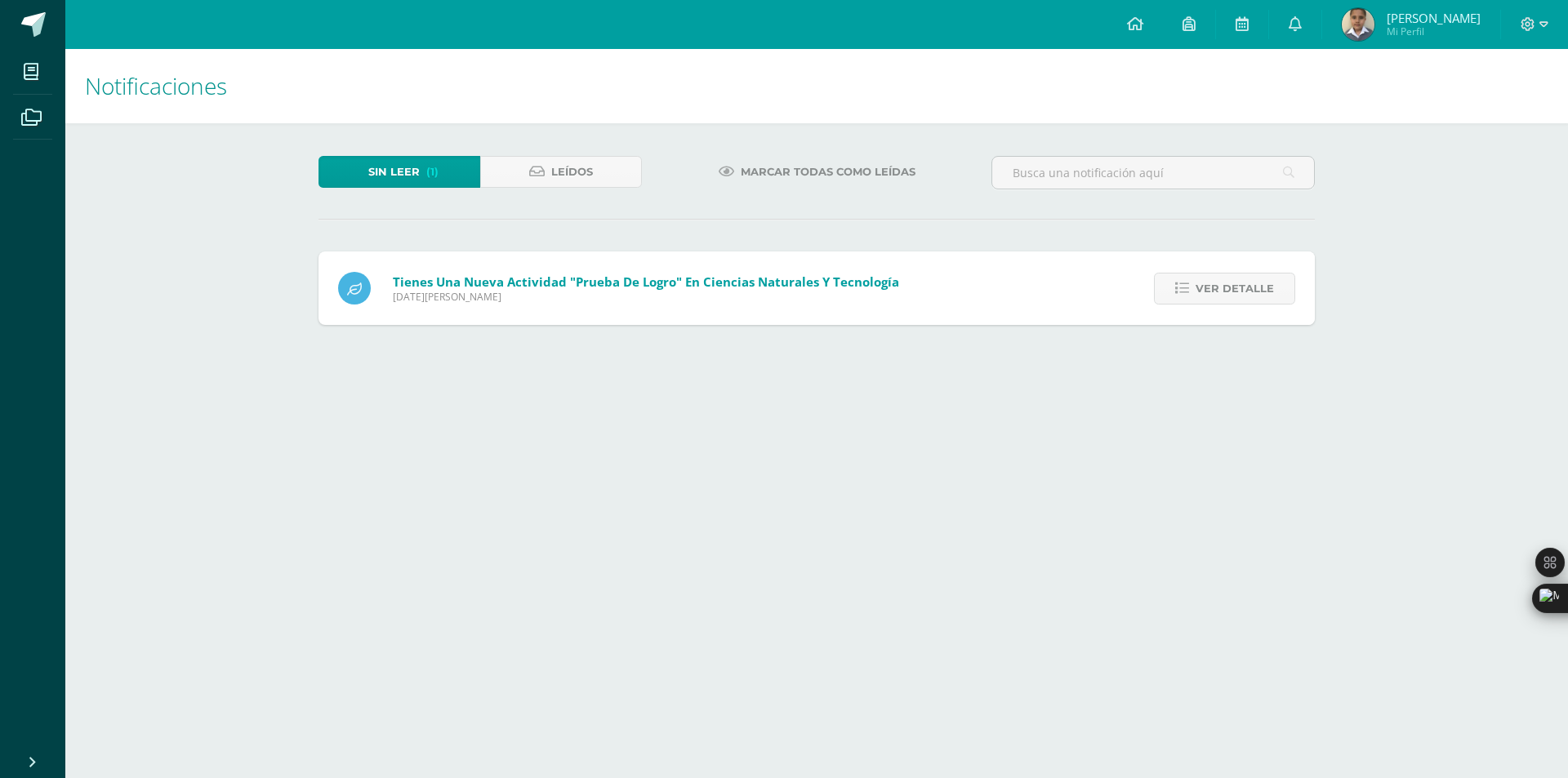
click at [1247, 287] on span "Ver detalle" at bounding box center [1235, 288] width 79 height 30
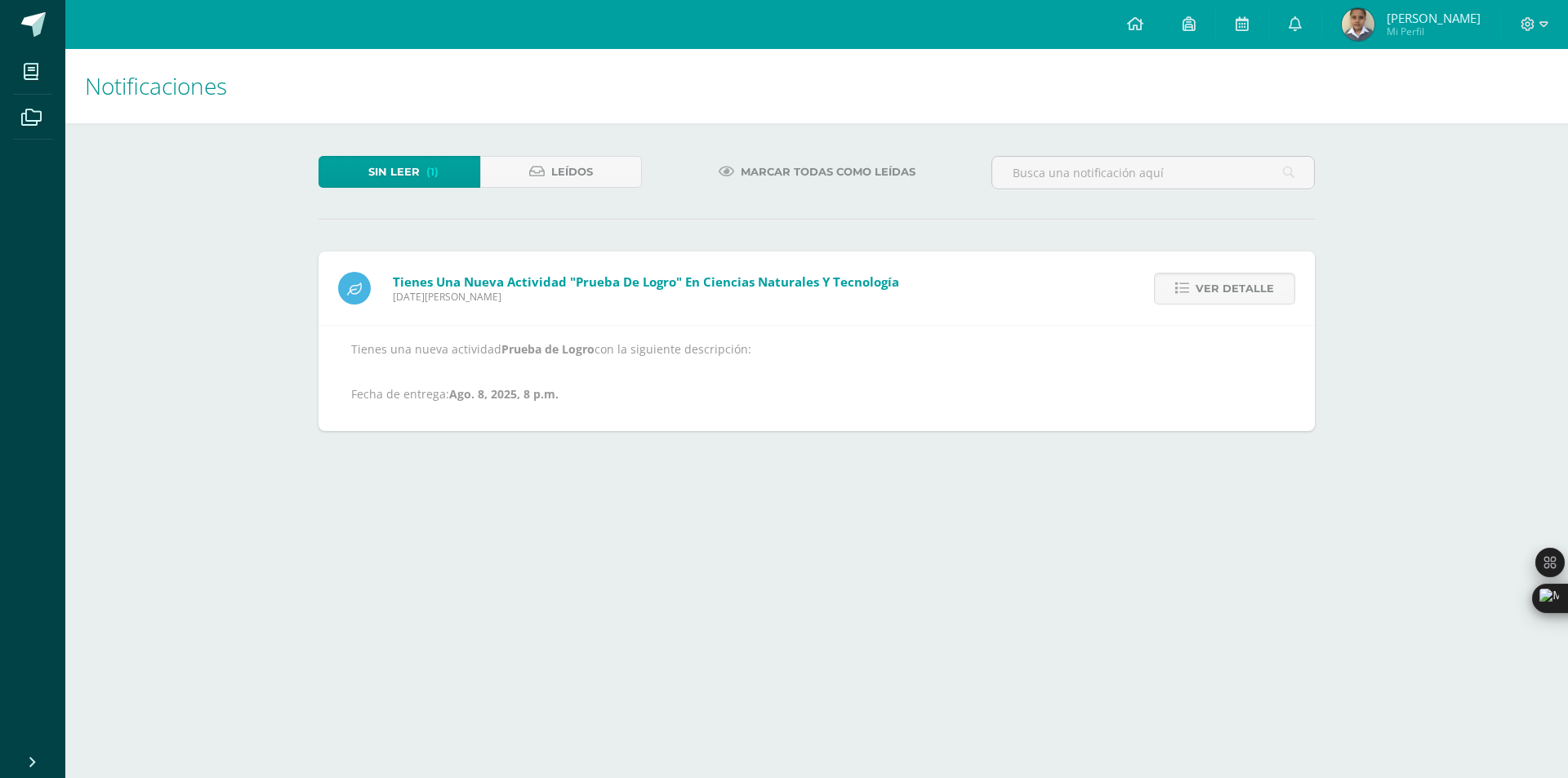
click at [1247, 287] on span "Ver detalle" at bounding box center [1235, 288] width 79 height 30
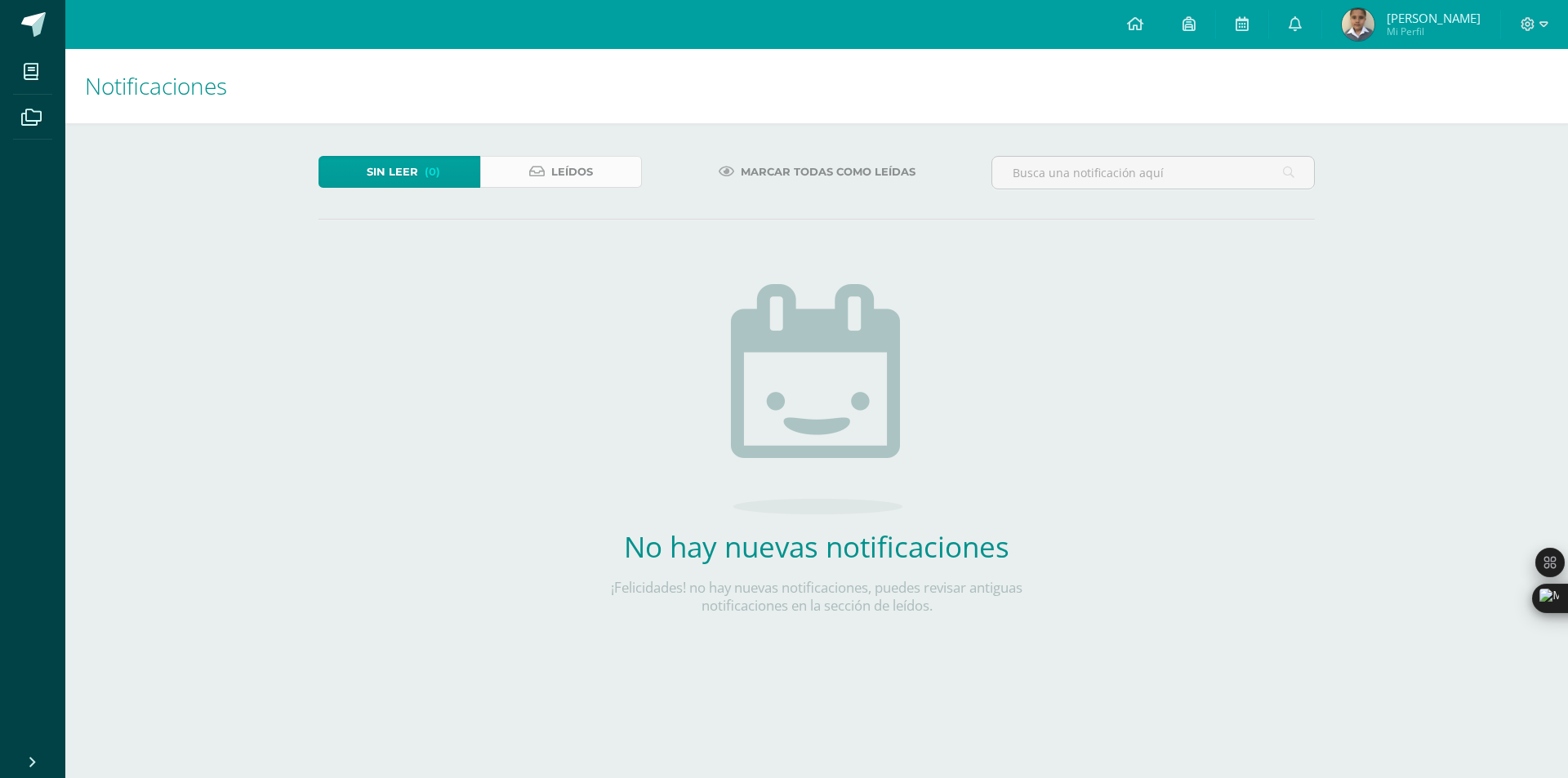
click at [566, 167] on span "Leídos" at bounding box center [572, 172] width 42 height 30
